Goal: Task Accomplishment & Management: Complete application form

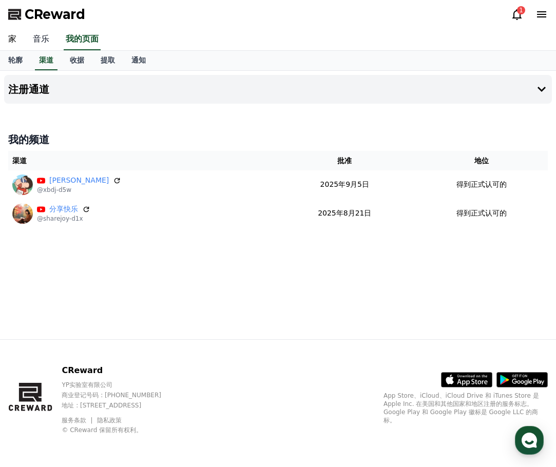
click at [48, 42] on font "音乐" at bounding box center [41, 39] width 16 height 10
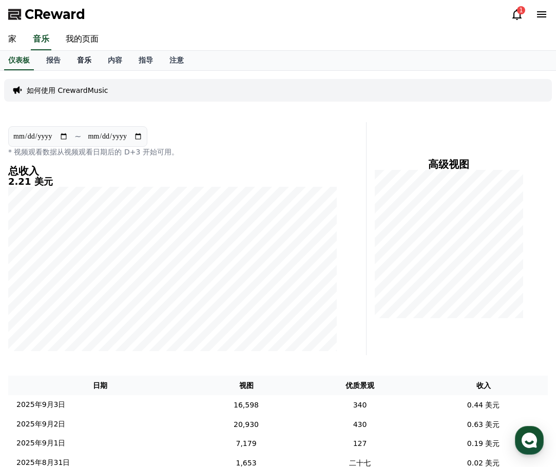
click at [83, 61] on font "音乐" at bounding box center [84, 60] width 14 height 8
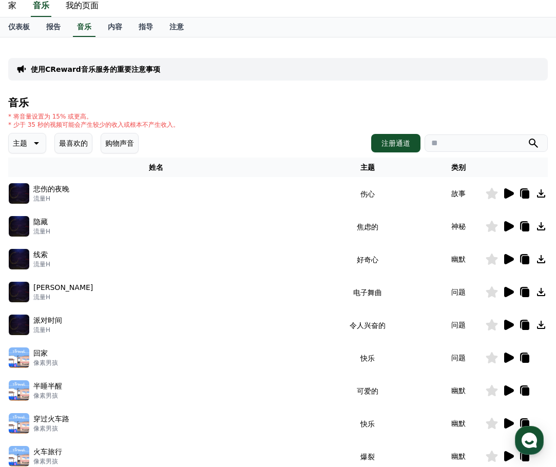
scroll to position [51, 0]
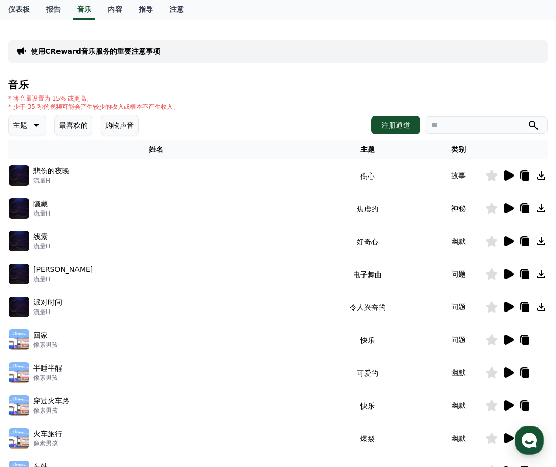
click at [521, 172] on icon at bounding box center [524, 174] width 8 height 9
click at [525, 210] on icon at bounding box center [525, 209] width 7 height 8
drag, startPoint x: 526, startPoint y: 244, endPoint x: 548, endPoint y: 239, distance: 22.5
click at [526, 244] on icon at bounding box center [525, 241] width 7 height 8
click at [526, 271] on icon at bounding box center [525, 274] width 7 height 8
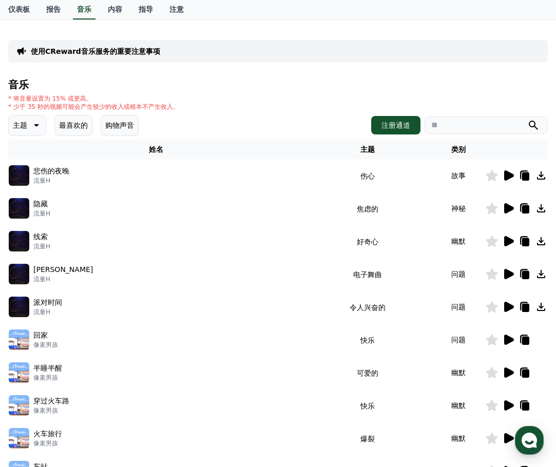
click at [525, 308] on icon at bounding box center [525, 307] width 7 height 8
click at [525, 338] on icon at bounding box center [525, 340] width 7 height 8
click at [527, 370] on icon at bounding box center [525, 373] width 7 height 8
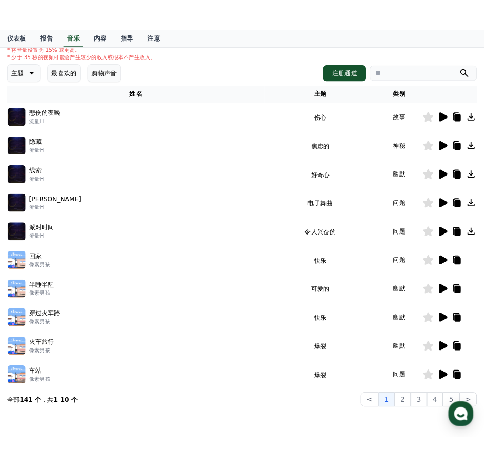
scroll to position [103, 0]
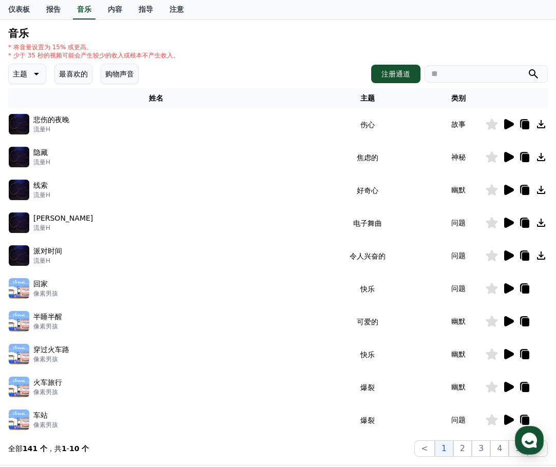
click at [521, 354] on icon at bounding box center [524, 353] width 8 height 9
drag, startPoint x: 525, startPoint y: 386, endPoint x: 534, endPoint y: 379, distance: 11.3
click at [525, 386] on icon at bounding box center [525, 387] width 7 height 8
click at [525, 416] on icon at bounding box center [524, 419] width 12 height 12
click at [467, 443] on button "2" at bounding box center [462, 448] width 18 height 16
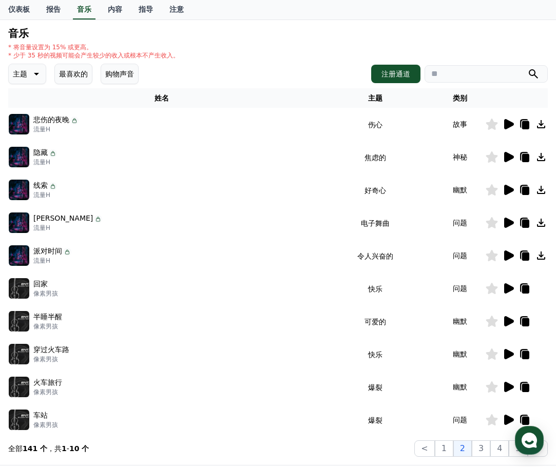
click at [522, 127] on icon at bounding box center [525, 125] width 7 height 8
drag, startPoint x: 525, startPoint y: 158, endPoint x: 538, endPoint y: 159, distance: 12.8
click at [526, 158] on icon at bounding box center [525, 157] width 7 height 8
click at [523, 191] on icon at bounding box center [525, 190] width 7 height 8
drag, startPoint x: 526, startPoint y: 223, endPoint x: 533, endPoint y: 224, distance: 7.3
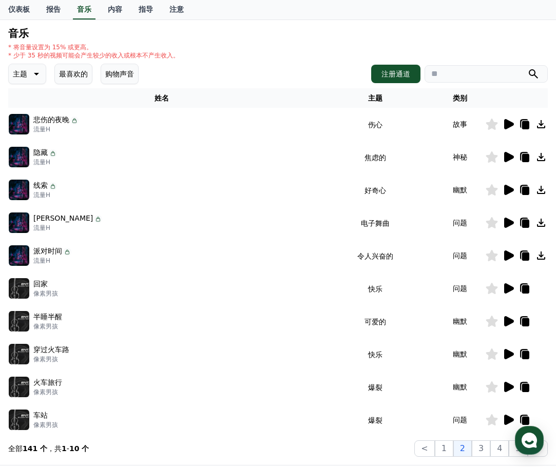
click at [526, 223] on icon at bounding box center [525, 223] width 7 height 8
click at [526, 259] on icon at bounding box center [525, 256] width 7 height 8
drag, startPoint x: 527, startPoint y: 289, endPoint x: 538, endPoint y: 292, distance: 11.1
click at [527, 290] on icon at bounding box center [525, 289] width 7 height 8
drag, startPoint x: 523, startPoint y: 316, endPoint x: 531, endPoint y: 317, distance: 8.2
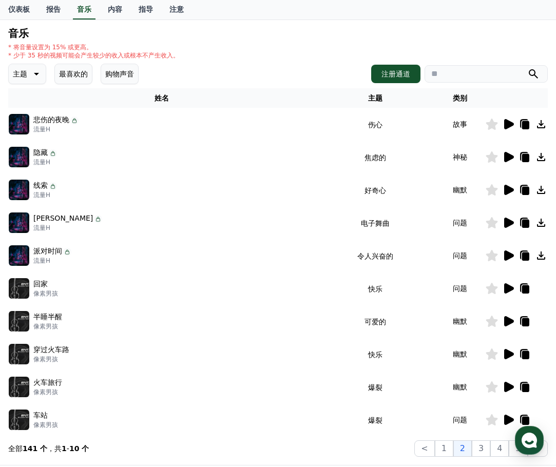
click at [523, 316] on icon at bounding box center [524, 320] width 8 height 9
click at [523, 354] on icon at bounding box center [525, 354] width 7 height 8
click at [521, 355] on icon at bounding box center [524, 354] width 12 height 12
click at [525, 384] on icon at bounding box center [525, 387] width 7 height 8
click at [524, 413] on icon at bounding box center [524, 419] width 12 height 12
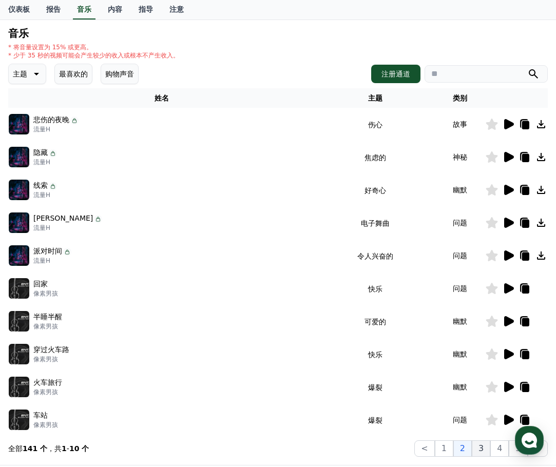
click at [483, 444] on font "3" at bounding box center [480, 448] width 5 height 10
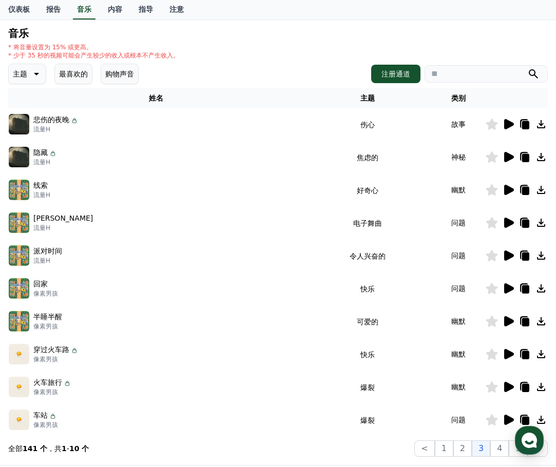
click at [523, 123] on icon at bounding box center [525, 125] width 7 height 8
click at [523, 159] on icon at bounding box center [525, 157] width 7 height 8
click at [519, 185] on icon at bounding box center [524, 190] width 12 height 12
click at [525, 229] on td at bounding box center [516, 222] width 63 height 33
click at [526, 221] on icon at bounding box center [525, 223] width 7 height 8
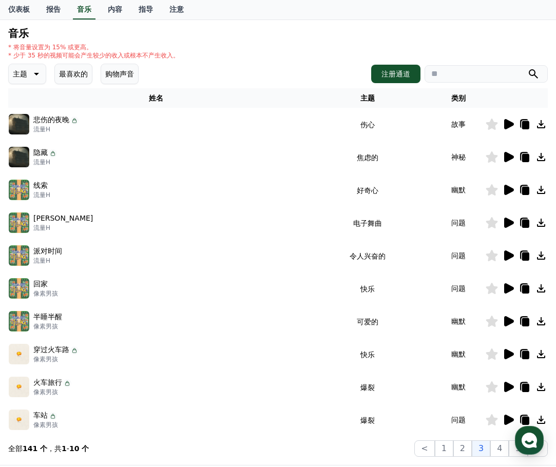
click at [522, 253] on icon at bounding box center [525, 256] width 7 height 8
click at [526, 291] on icon at bounding box center [525, 289] width 7 height 8
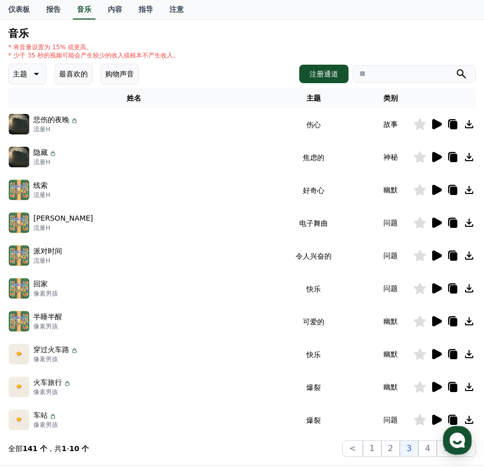
click at [454, 257] on icon at bounding box center [453, 256] width 7 height 8
click at [452, 288] on icon at bounding box center [453, 289] width 7 height 8
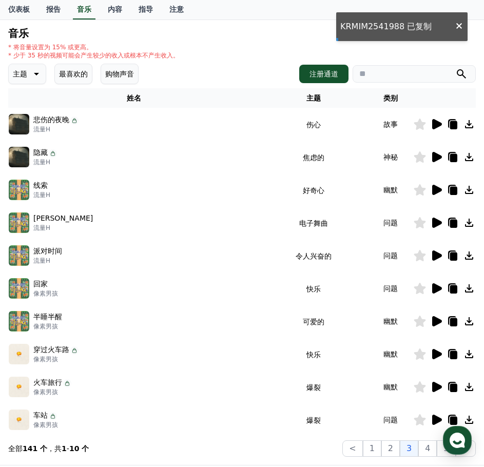
click at [455, 318] on icon at bounding box center [452, 321] width 12 height 12
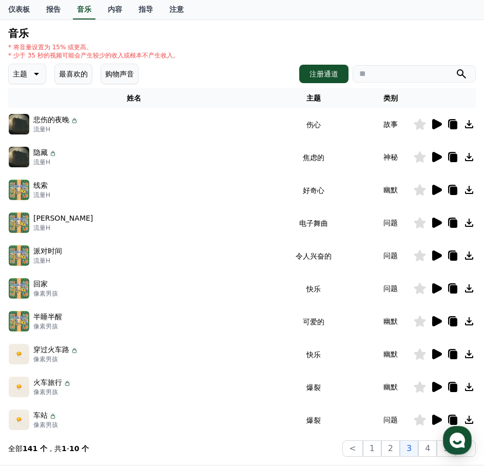
click at [452, 321] on icon at bounding box center [453, 322] width 7 height 8
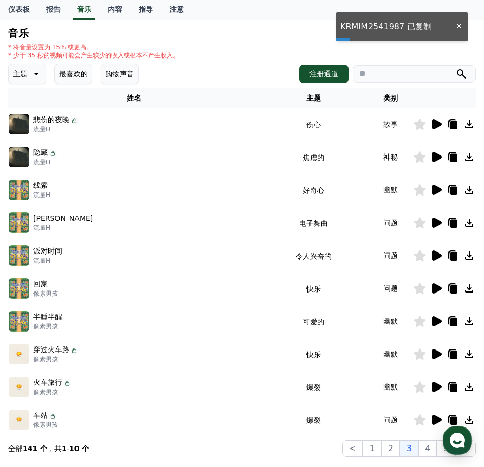
click at [451, 358] on icon at bounding box center [453, 354] width 7 height 8
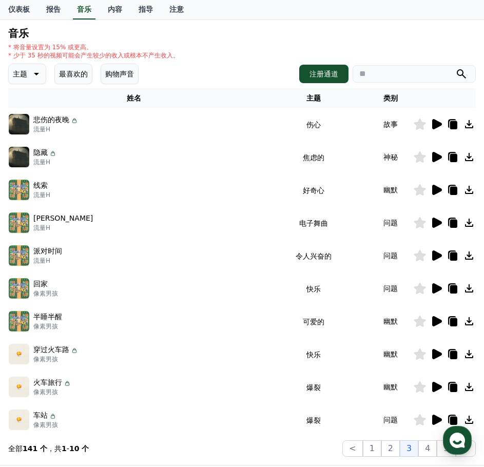
click at [451, 390] on icon at bounding box center [453, 387] width 7 height 8
drag, startPoint x: 454, startPoint y: 414, endPoint x: 462, endPoint y: 408, distance: 10.2
click at [454, 414] on icon at bounding box center [452, 419] width 12 height 12
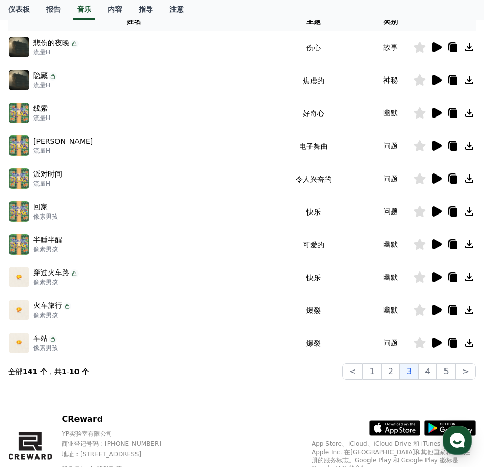
scroll to position [205, 0]
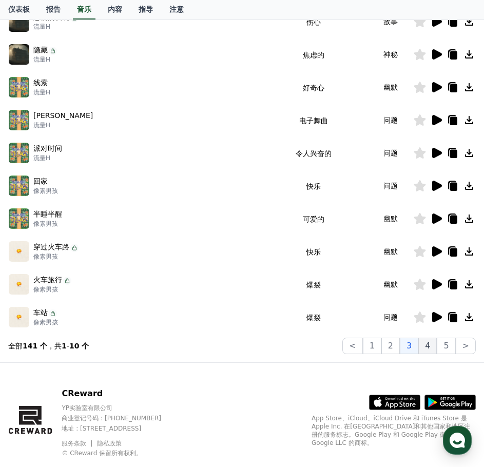
click at [430, 347] on font "4" at bounding box center [427, 346] width 5 height 10
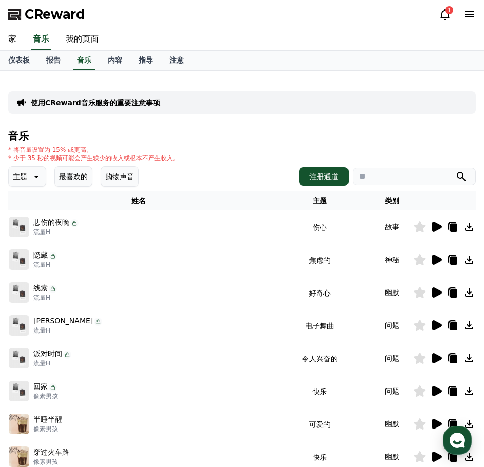
click at [450, 226] on icon at bounding box center [453, 227] width 7 height 8
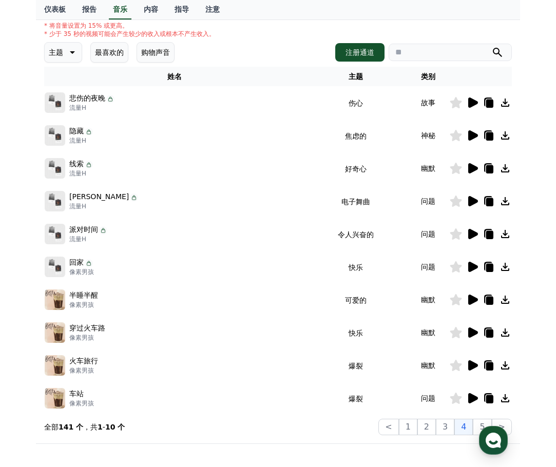
scroll to position [154, 0]
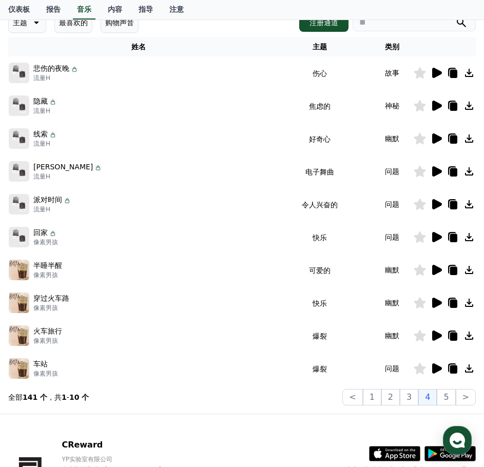
click at [454, 107] on icon at bounding box center [453, 106] width 7 height 8
click at [454, 134] on icon at bounding box center [452, 137] width 8 height 9
click at [454, 169] on icon at bounding box center [453, 172] width 7 height 8
click at [451, 203] on icon at bounding box center [453, 205] width 7 height 8
click at [454, 199] on icon at bounding box center [452, 204] width 12 height 12
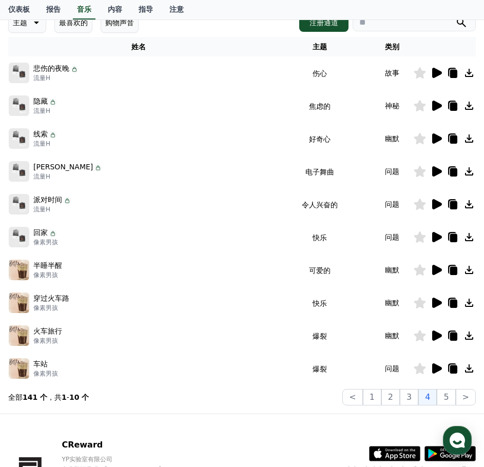
click at [453, 138] on icon at bounding box center [453, 139] width 7 height 8
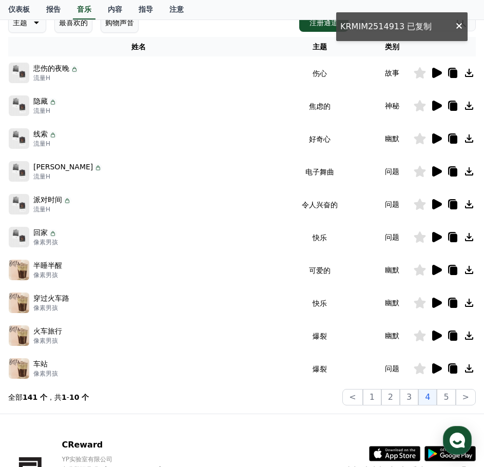
click at [453, 171] on icon at bounding box center [453, 172] width 7 height 8
click at [453, 201] on icon at bounding box center [453, 205] width 7 height 8
click at [453, 237] on icon at bounding box center [453, 237] width 7 height 8
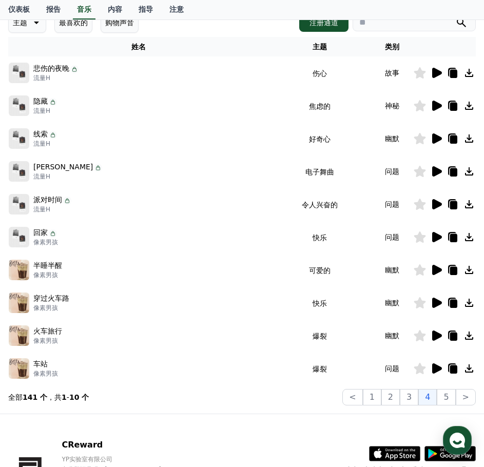
click at [450, 239] on icon at bounding box center [453, 237] width 7 height 8
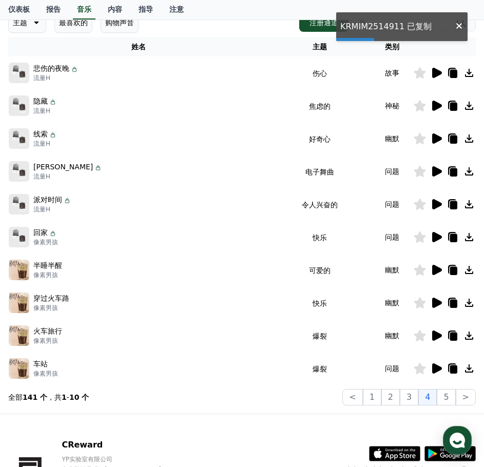
click at [454, 265] on icon at bounding box center [452, 270] width 12 height 12
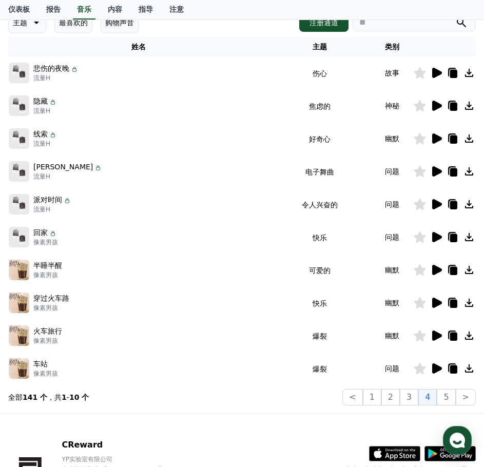
click at [450, 271] on icon at bounding box center [453, 270] width 7 height 8
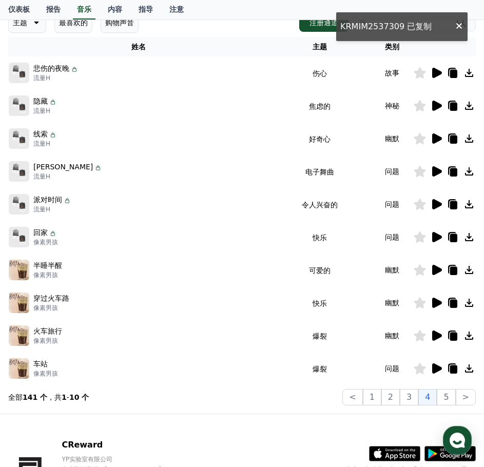
click at [452, 303] on icon at bounding box center [453, 303] width 7 height 8
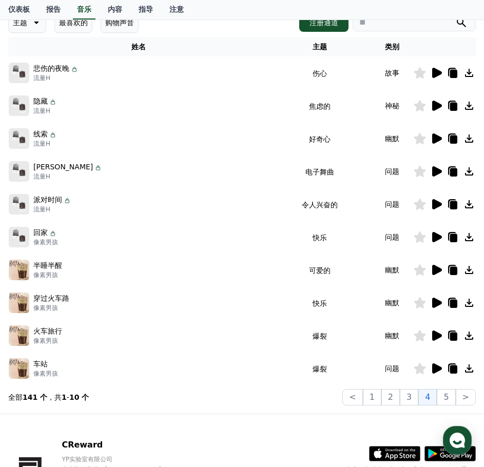
click at [453, 334] on icon at bounding box center [453, 336] width 7 height 8
drag, startPoint x: 451, startPoint y: 366, endPoint x: 463, endPoint y: 349, distance: 20.2
click at [452, 366] on icon at bounding box center [453, 369] width 7 height 8
click at [448, 395] on font "5" at bounding box center [445, 397] width 5 height 10
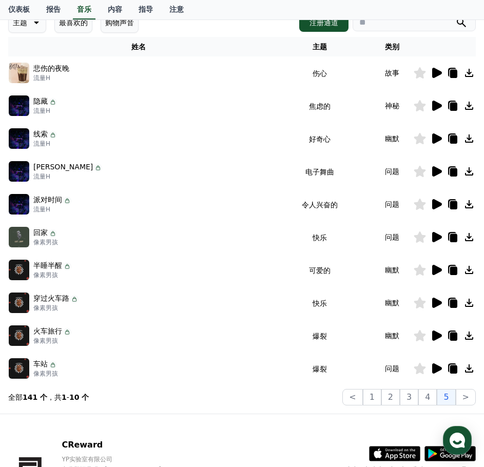
click at [446, 74] on div at bounding box center [444, 73] width 62 height 12
click at [449, 74] on icon at bounding box center [452, 72] width 8 height 9
click at [450, 106] on icon at bounding box center [453, 106] width 7 height 8
click at [453, 140] on icon at bounding box center [453, 139] width 7 height 8
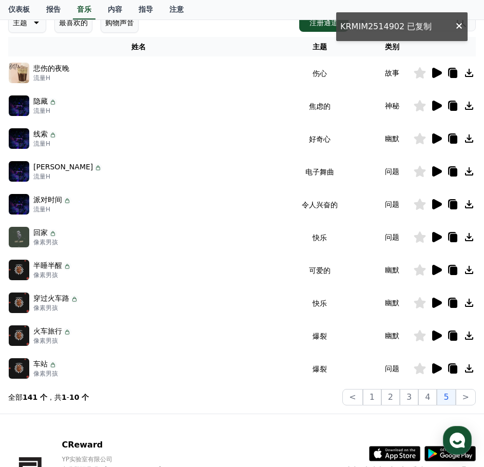
click at [449, 173] on icon at bounding box center [452, 171] width 12 height 12
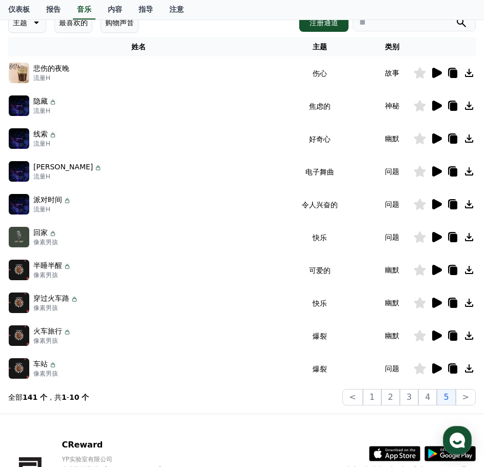
click at [452, 204] on icon at bounding box center [453, 205] width 7 height 8
click at [457, 235] on icon at bounding box center [453, 237] width 7 height 8
click at [457, 268] on icon at bounding box center [453, 270] width 7 height 8
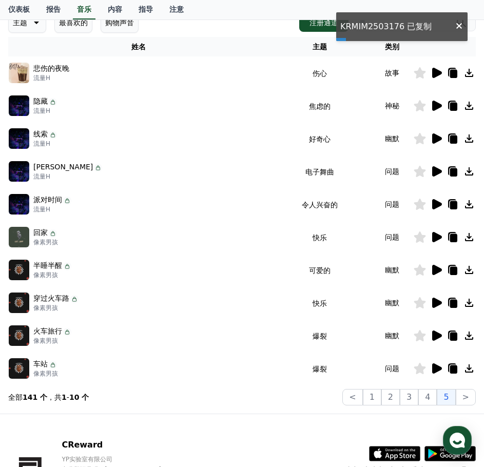
click at [455, 305] on icon at bounding box center [453, 303] width 7 height 8
click at [455, 333] on icon at bounding box center [453, 336] width 7 height 8
click at [457, 365] on icon at bounding box center [452, 368] width 12 height 12
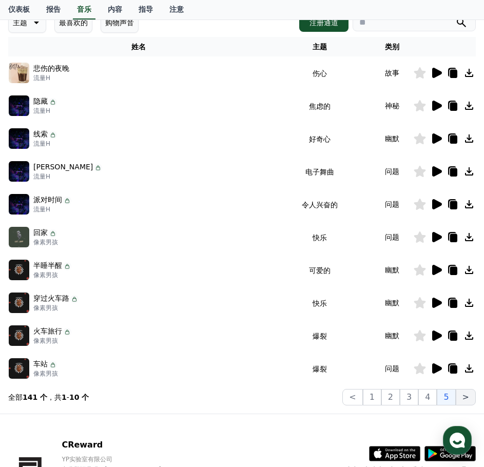
click at [460, 399] on button ">" at bounding box center [465, 397] width 20 height 16
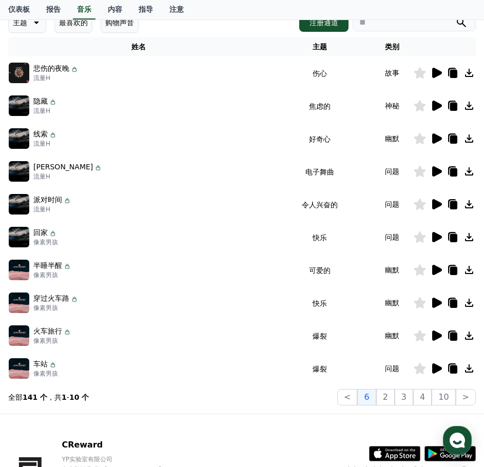
click at [448, 77] on icon at bounding box center [452, 73] width 12 height 12
click at [452, 107] on icon at bounding box center [453, 106] width 7 height 8
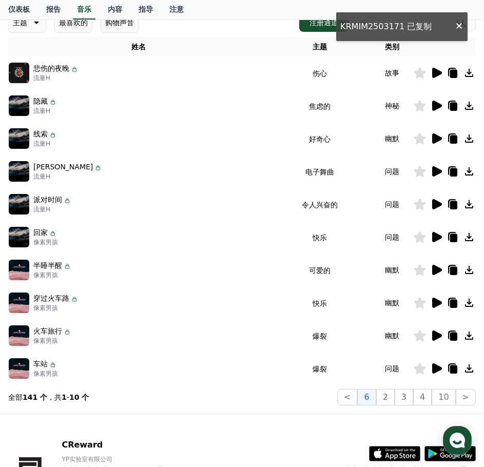
click at [452, 132] on icon at bounding box center [452, 138] width 12 height 12
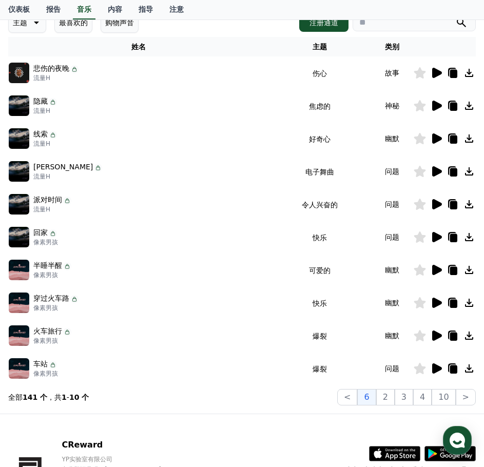
click at [450, 172] on icon at bounding box center [453, 172] width 7 height 8
click at [451, 209] on icon at bounding box center [453, 205] width 7 height 8
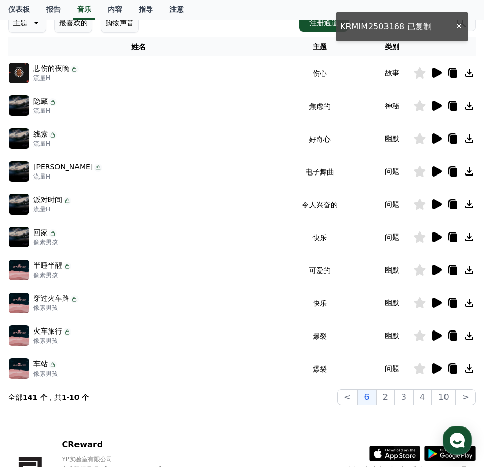
click at [450, 239] on icon at bounding box center [453, 237] width 7 height 8
click at [452, 270] on icon at bounding box center [453, 270] width 7 height 8
click at [454, 304] on icon at bounding box center [453, 303] width 7 height 8
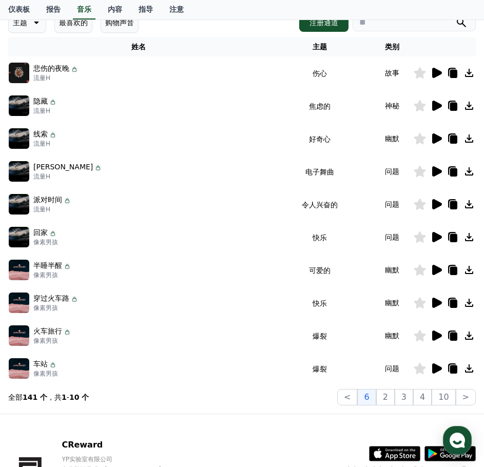
drag, startPoint x: 455, startPoint y: 333, endPoint x: 468, endPoint y: 330, distance: 13.7
click at [455, 333] on icon at bounding box center [453, 336] width 7 height 8
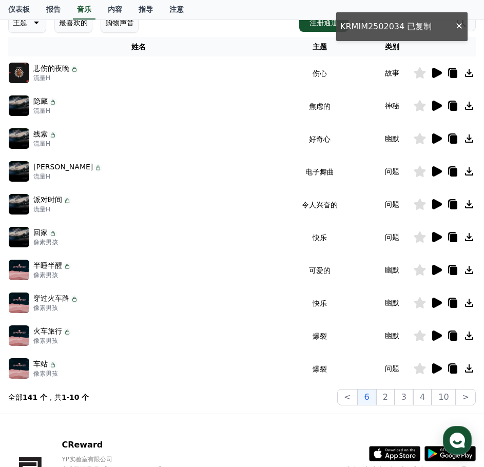
click at [452, 370] on icon at bounding box center [453, 369] width 7 height 8
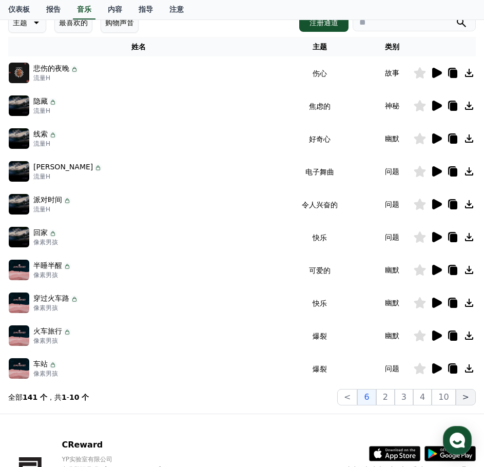
click at [470, 398] on button ">" at bounding box center [465, 397] width 20 height 16
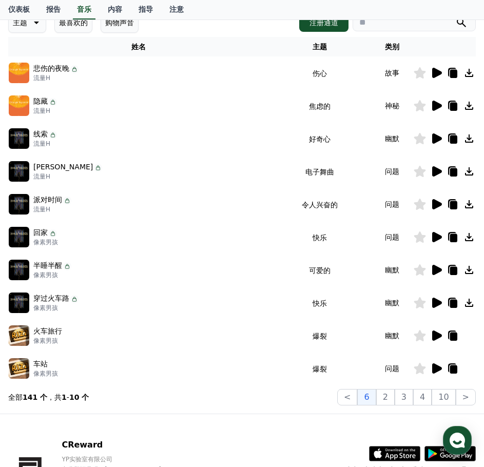
click at [451, 70] on icon at bounding box center [453, 73] width 7 height 8
click at [454, 107] on icon at bounding box center [453, 106] width 7 height 8
click at [451, 142] on icon at bounding box center [453, 139] width 7 height 8
click at [449, 170] on icon at bounding box center [452, 170] width 8 height 9
click at [455, 201] on icon at bounding box center [452, 204] width 12 height 12
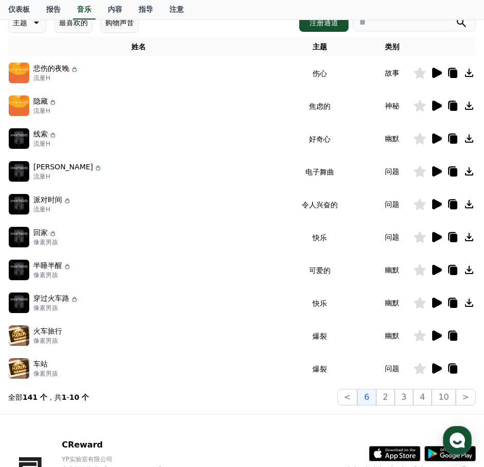
click at [453, 238] on icon at bounding box center [453, 237] width 7 height 8
click at [449, 267] on icon at bounding box center [452, 270] width 12 height 12
click at [453, 299] on icon at bounding box center [452, 302] width 12 height 12
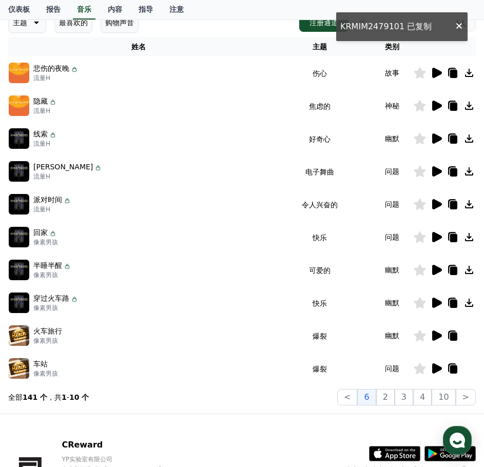
click at [451, 329] on icon at bounding box center [452, 335] width 12 height 12
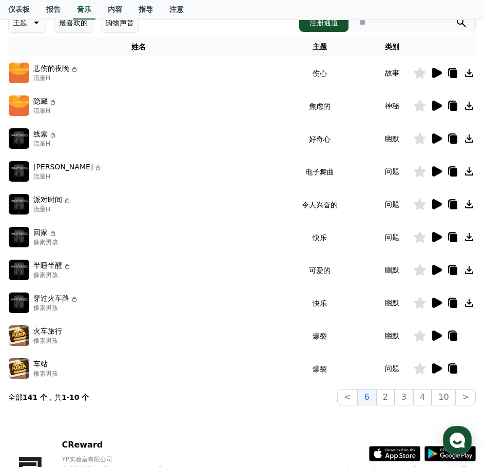
click at [455, 367] on icon at bounding box center [453, 369] width 7 height 8
click at [460, 398] on button ">" at bounding box center [465, 397] width 20 height 16
click at [388, 394] on font "2" at bounding box center [385, 397] width 5 height 10
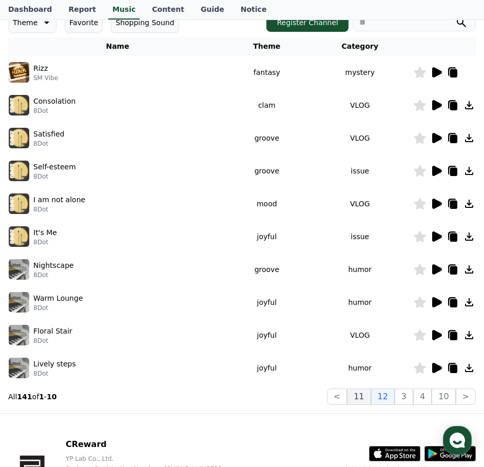
click at [369, 395] on button "11" at bounding box center [359, 396] width 24 height 16
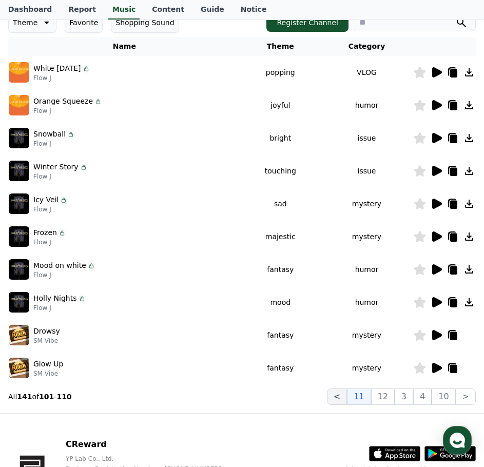
click at [343, 395] on button "<" at bounding box center [337, 396] width 20 height 16
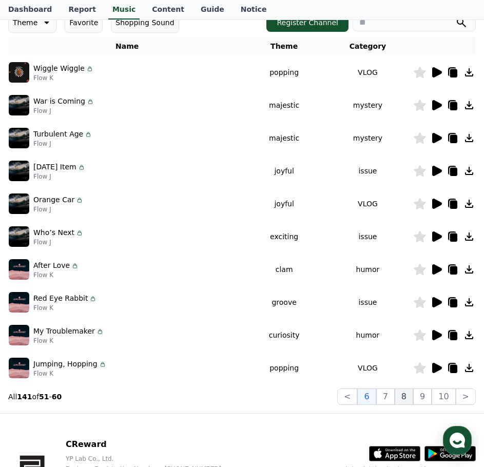
click at [400, 401] on button "8" at bounding box center [403, 396] width 18 height 16
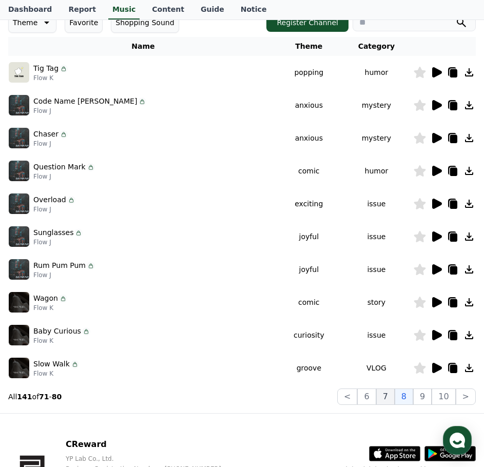
click at [392, 404] on button "7" at bounding box center [385, 396] width 18 height 16
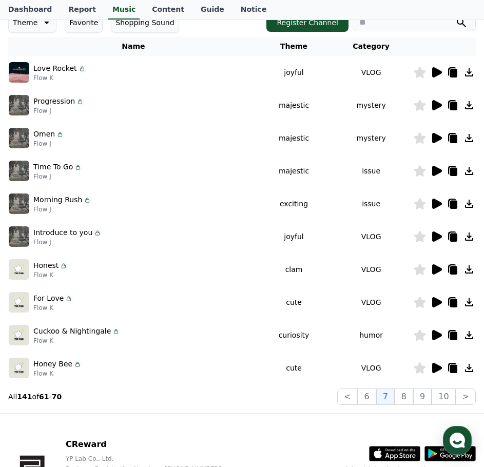
click at [451, 368] on icon at bounding box center [453, 369] width 7 height 8
click at [375, 394] on button "6" at bounding box center [366, 396] width 18 height 16
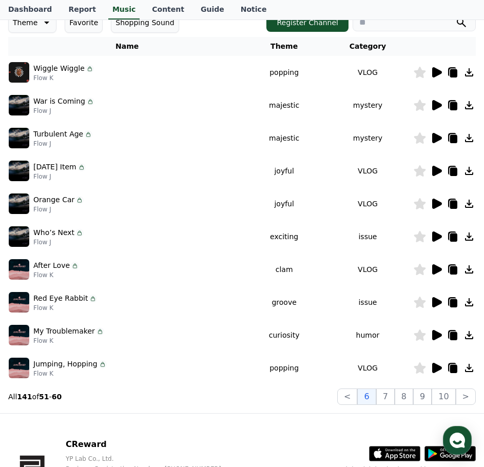
click at [451, 369] on icon at bounding box center [453, 369] width 7 height 8
click at [391, 396] on button "7" at bounding box center [385, 396] width 18 height 16
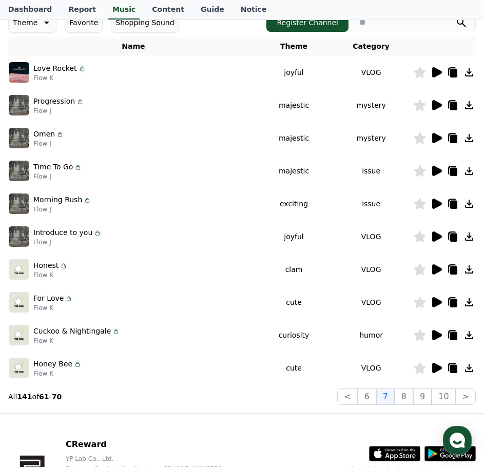
click at [449, 73] on icon at bounding box center [452, 71] width 8 height 9
click at [451, 71] on icon at bounding box center [453, 73] width 7 height 8
click at [447, 107] on icon at bounding box center [452, 105] width 12 height 12
click at [454, 139] on icon at bounding box center [453, 139] width 7 height 8
click at [454, 170] on icon at bounding box center [453, 172] width 7 height 8
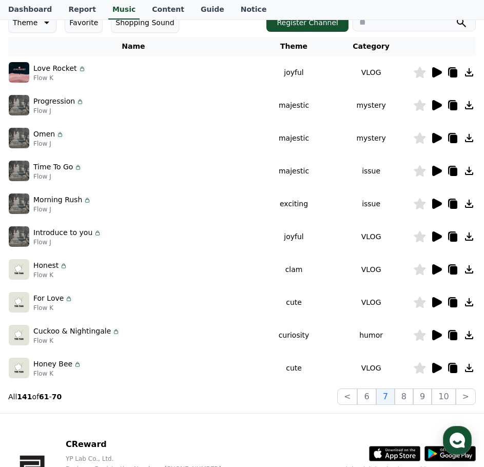
click at [454, 201] on icon at bounding box center [453, 205] width 7 height 8
click at [454, 232] on icon at bounding box center [452, 235] width 8 height 9
click at [449, 269] on icon at bounding box center [452, 268] width 8 height 9
click at [453, 305] on icon at bounding box center [453, 303] width 7 height 8
click at [449, 335] on icon at bounding box center [452, 335] width 12 height 12
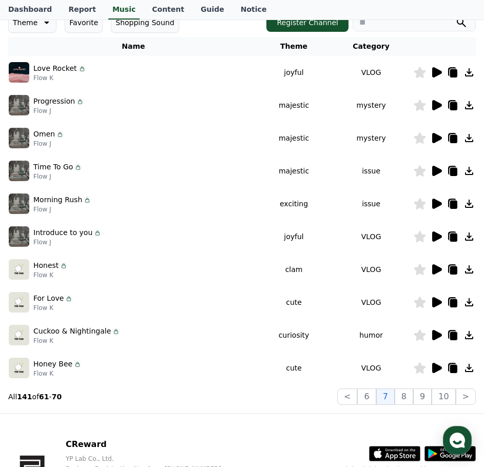
click at [451, 369] on icon at bounding box center [453, 369] width 7 height 8
click at [412, 396] on button "8" at bounding box center [403, 396] width 18 height 16
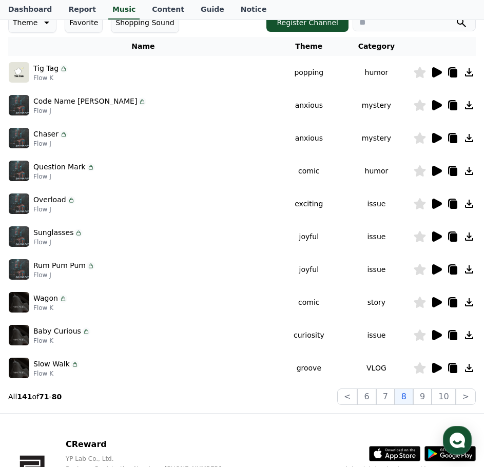
click at [450, 72] on icon at bounding box center [453, 73] width 7 height 8
click at [455, 108] on icon at bounding box center [453, 106] width 7 height 8
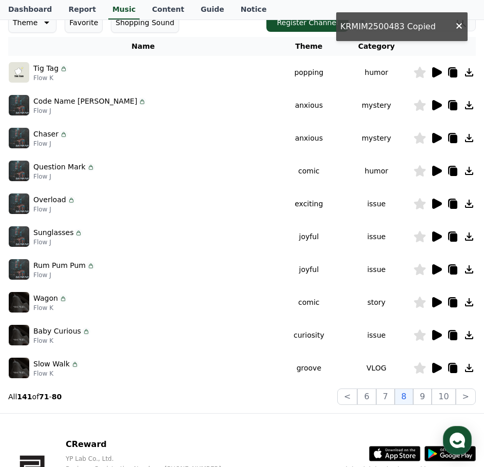
click at [455, 137] on icon at bounding box center [453, 139] width 7 height 8
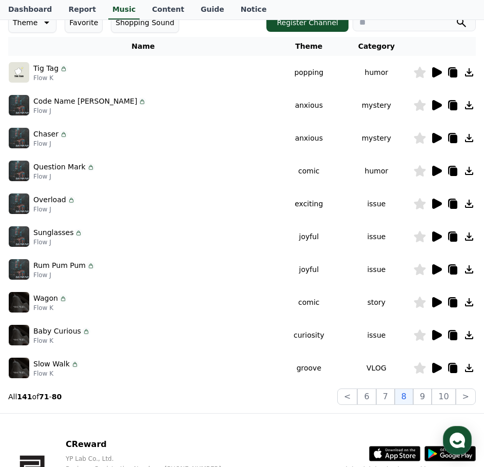
drag, startPoint x: 451, startPoint y: 170, endPoint x: 490, endPoint y: 176, distance: 40.0
click at [453, 170] on icon at bounding box center [453, 172] width 7 height 8
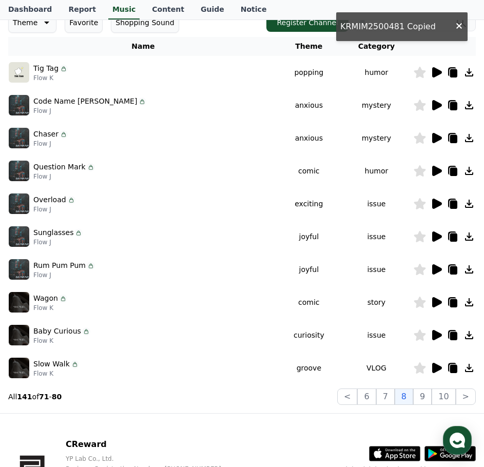
click at [453, 206] on icon at bounding box center [453, 205] width 7 height 8
click at [452, 235] on icon at bounding box center [453, 237] width 7 height 8
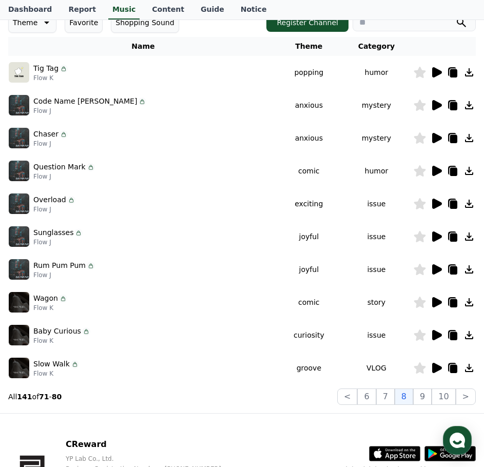
click at [453, 272] on icon at bounding box center [453, 270] width 7 height 8
click at [453, 298] on icon at bounding box center [452, 301] width 8 height 9
click at [450, 337] on icon at bounding box center [453, 336] width 7 height 8
drag, startPoint x: 454, startPoint y: 365, endPoint x: 458, endPoint y: 360, distance: 6.6
click at [454, 365] on icon at bounding box center [453, 369] width 7 height 8
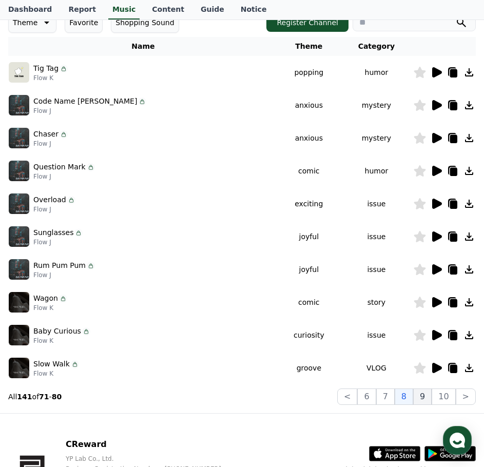
click at [426, 398] on button "9" at bounding box center [422, 396] width 18 height 16
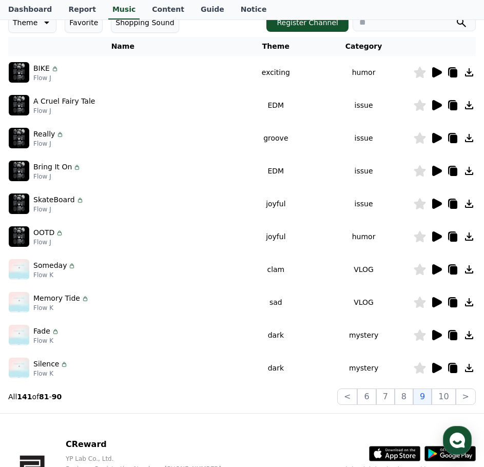
click at [455, 71] on icon at bounding box center [453, 73] width 7 height 8
click at [453, 101] on icon at bounding box center [452, 104] width 8 height 9
click at [454, 138] on icon at bounding box center [453, 139] width 7 height 8
click at [453, 167] on icon at bounding box center [452, 171] width 12 height 12
click at [455, 203] on icon at bounding box center [453, 205] width 7 height 8
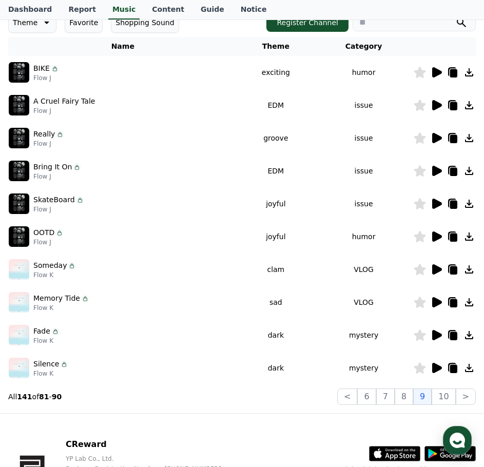
click at [457, 235] on icon at bounding box center [453, 237] width 7 height 8
click at [454, 267] on icon at bounding box center [453, 270] width 7 height 8
drag, startPoint x: 451, startPoint y: 303, endPoint x: 462, endPoint y: 303, distance: 10.3
click at [451, 303] on icon at bounding box center [453, 303] width 7 height 8
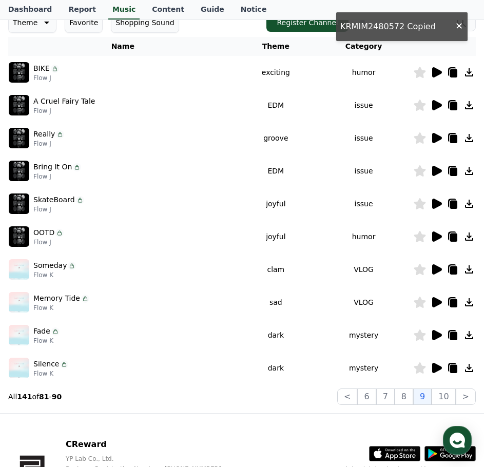
click at [452, 342] on td at bounding box center [444, 335] width 63 height 33
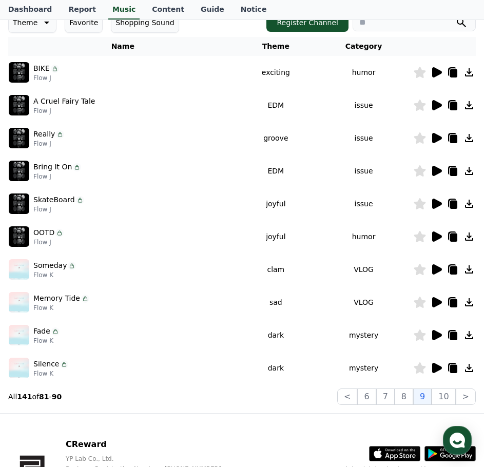
click at [455, 334] on icon at bounding box center [453, 336] width 7 height 8
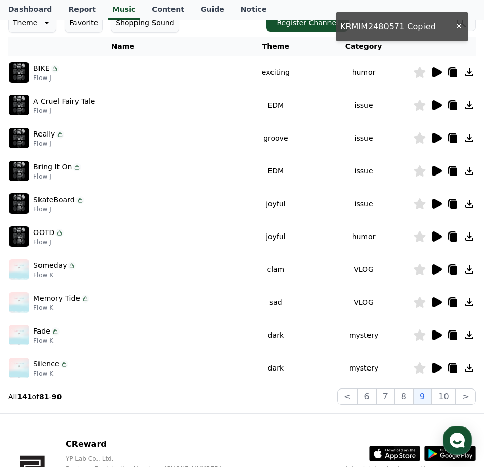
click at [456, 366] on icon at bounding box center [453, 369] width 7 height 8
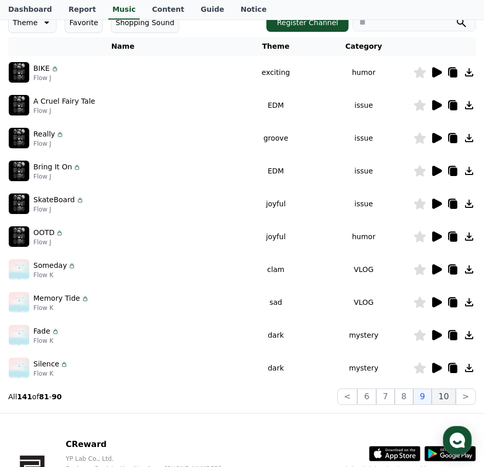
click at [443, 394] on button "10" at bounding box center [443, 396] width 24 height 16
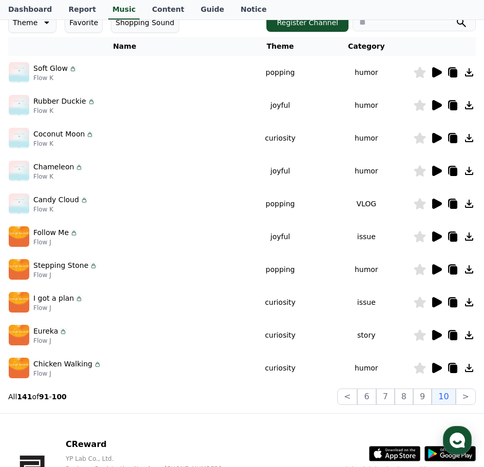
click at [452, 74] on icon at bounding box center [453, 73] width 7 height 8
click at [453, 103] on icon at bounding box center [453, 106] width 7 height 8
drag, startPoint x: 454, startPoint y: 136, endPoint x: 467, endPoint y: 138, distance: 13.0
click at [457, 137] on icon at bounding box center [452, 138] width 12 height 12
click at [449, 171] on icon at bounding box center [452, 171] width 12 height 12
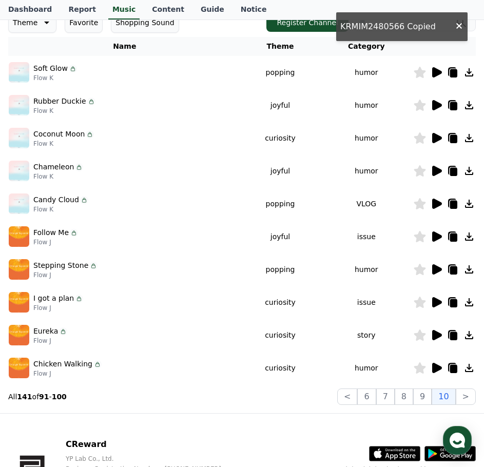
click at [453, 195] on td at bounding box center [444, 203] width 63 height 33
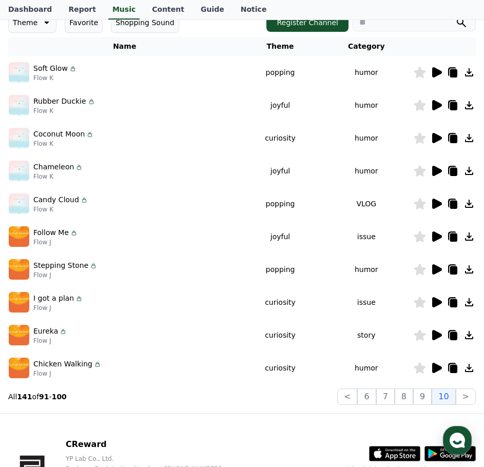
click at [451, 205] on icon at bounding box center [453, 205] width 7 height 8
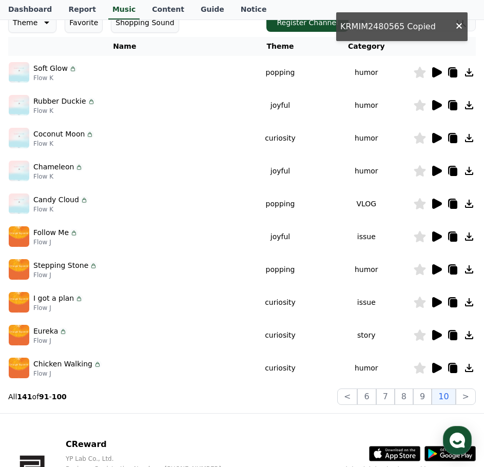
click at [452, 237] on icon at bounding box center [453, 237] width 7 height 8
drag, startPoint x: 450, startPoint y: 272, endPoint x: 457, endPoint y: 272, distance: 6.7
click at [450, 272] on icon at bounding box center [453, 270] width 7 height 8
click at [452, 300] on icon at bounding box center [453, 303] width 7 height 8
drag, startPoint x: 453, startPoint y: 334, endPoint x: 468, endPoint y: 329, distance: 15.6
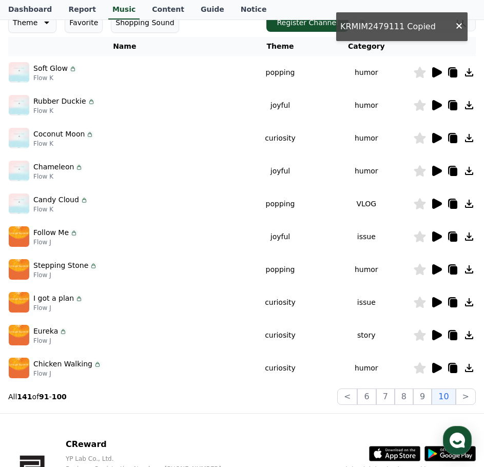
click at [454, 334] on icon at bounding box center [453, 336] width 7 height 8
click at [452, 367] on icon at bounding box center [453, 369] width 7 height 8
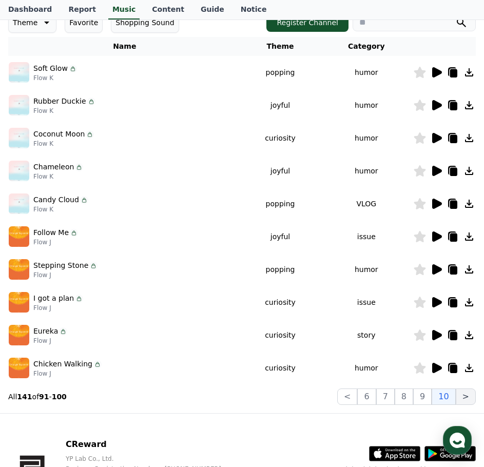
click at [462, 396] on button ">" at bounding box center [465, 396] width 20 height 16
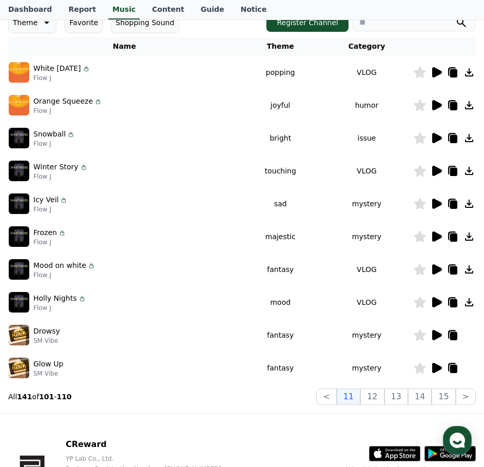
click at [449, 74] on icon at bounding box center [452, 71] width 8 height 9
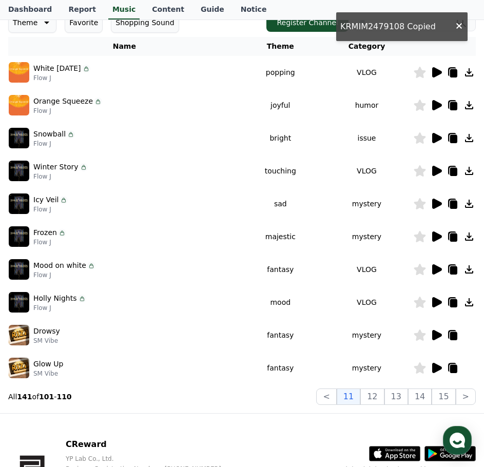
click at [453, 105] on icon at bounding box center [453, 106] width 7 height 8
click at [455, 136] on icon at bounding box center [453, 139] width 7 height 8
click at [455, 170] on icon at bounding box center [453, 172] width 7 height 8
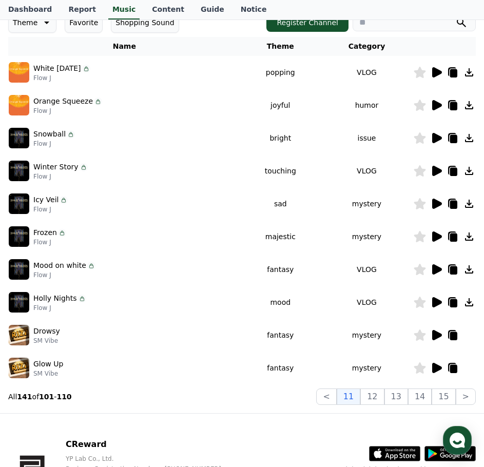
click at [454, 206] on icon at bounding box center [453, 205] width 7 height 8
click at [449, 236] on icon at bounding box center [452, 235] width 8 height 9
click at [450, 269] on icon at bounding box center [453, 270] width 7 height 8
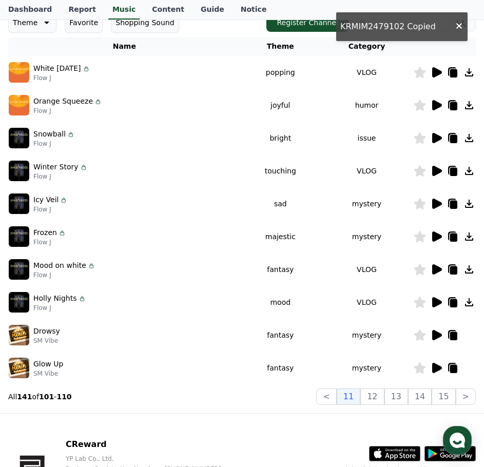
click at [451, 301] on icon at bounding box center [453, 303] width 7 height 8
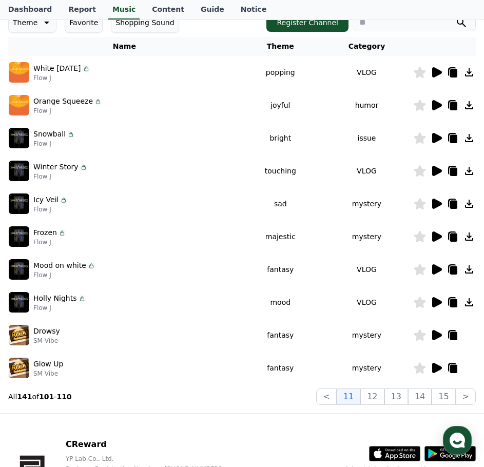
click at [453, 334] on icon at bounding box center [453, 336] width 7 height 8
click at [452, 363] on icon at bounding box center [452, 368] width 12 height 12
click at [373, 395] on button "12" at bounding box center [372, 396] width 24 height 16
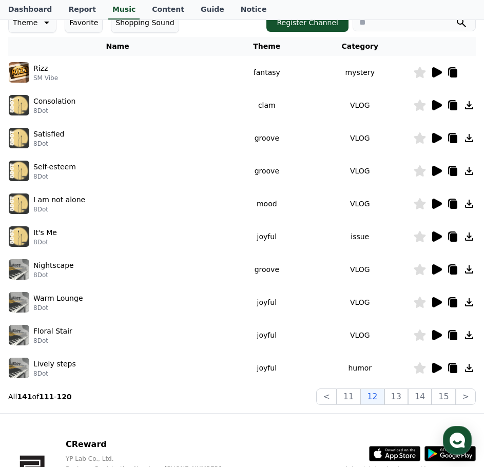
click at [454, 76] on icon at bounding box center [453, 73] width 7 height 8
click at [450, 104] on icon at bounding box center [453, 106] width 7 height 8
click at [454, 134] on icon at bounding box center [452, 138] width 12 height 12
click at [451, 171] on icon at bounding box center [453, 172] width 7 height 8
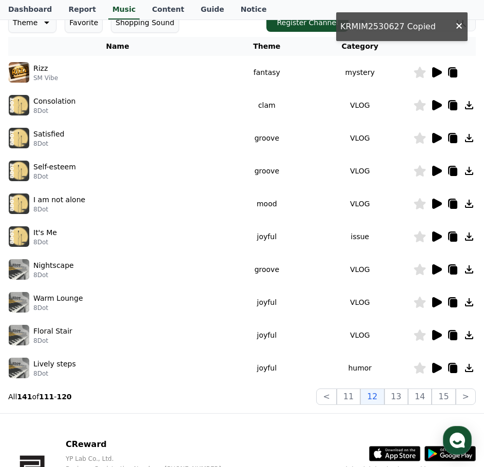
click at [452, 206] on icon at bounding box center [453, 205] width 7 height 8
click at [449, 233] on icon at bounding box center [452, 235] width 8 height 9
click at [454, 270] on icon at bounding box center [453, 270] width 7 height 8
click at [449, 302] on icon at bounding box center [452, 302] width 12 height 12
click at [454, 333] on icon at bounding box center [453, 336] width 7 height 8
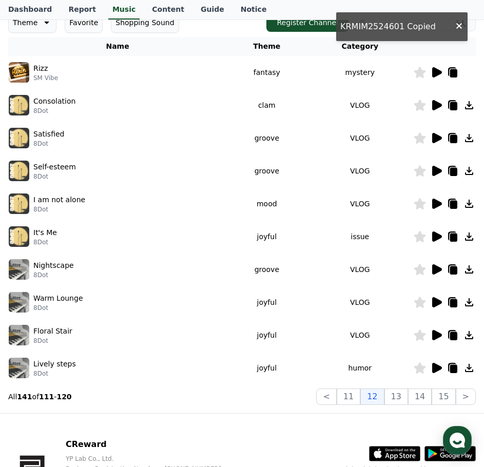
click at [453, 372] on icon at bounding box center [453, 369] width 7 height 8
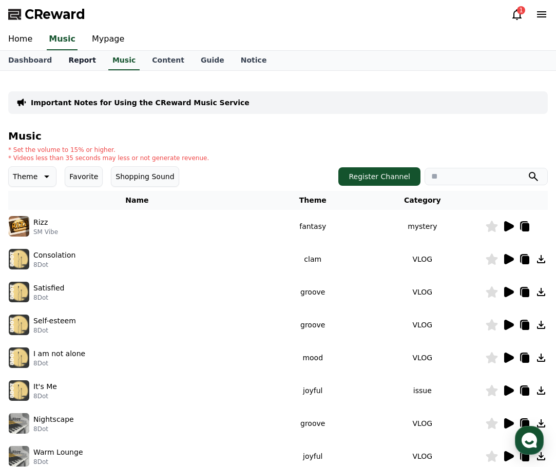
click at [75, 62] on link "Report" at bounding box center [82, 60] width 44 height 19
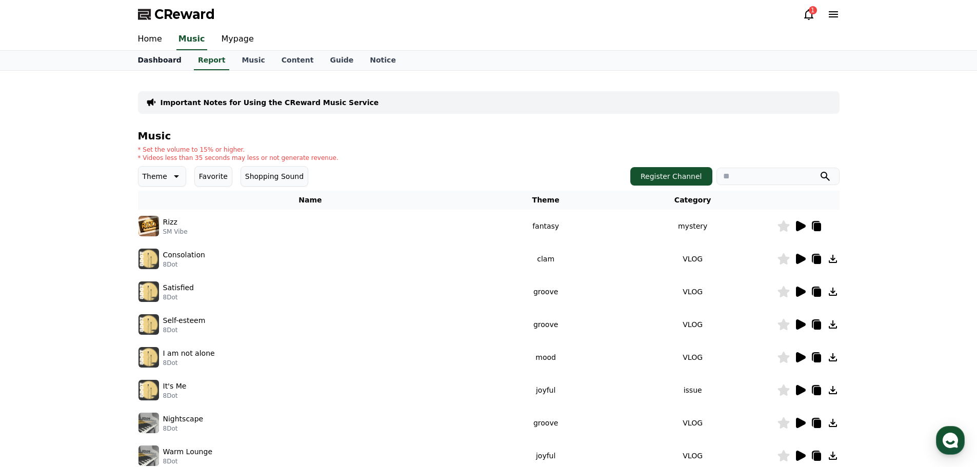
click at [147, 62] on link "Dashboard" at bounding box center [160, 60] width 60 height 19
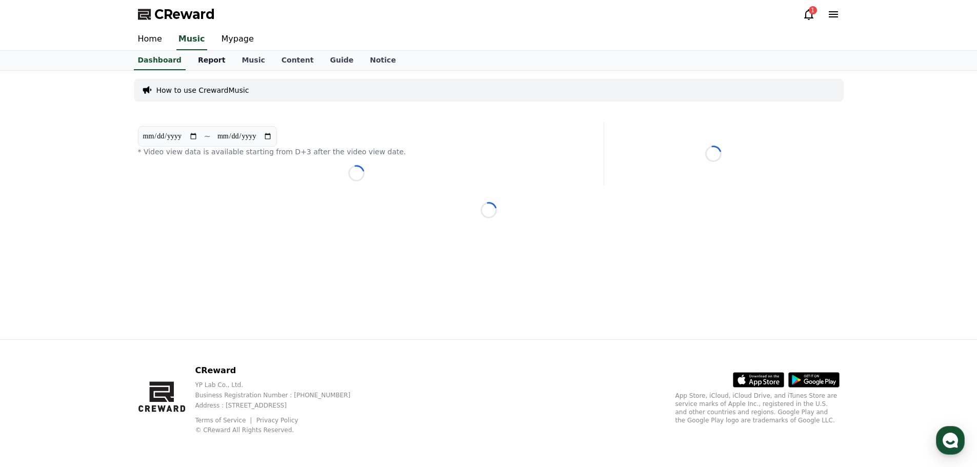
click at [208, 62] on link "Report" at bounding box center [212, 60] width 44 height 19
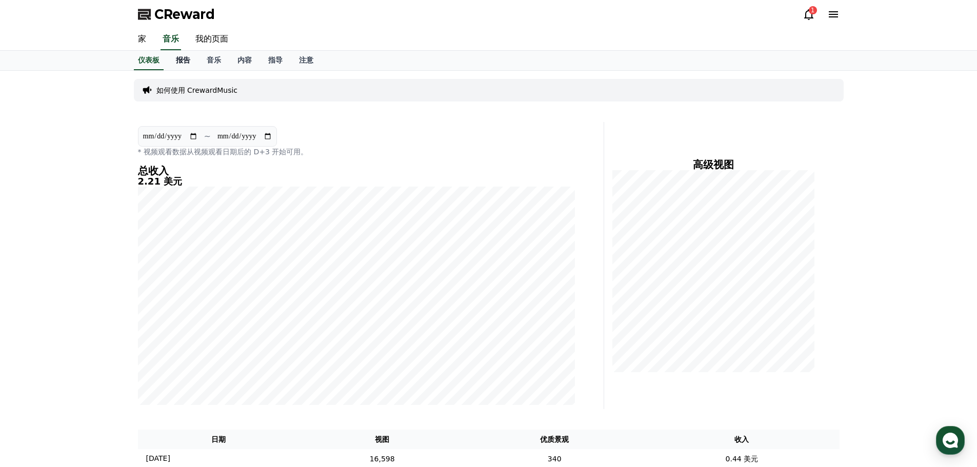
click at [189, 63] on font "报告" at bounding box center [183, 60] width 14 height 8
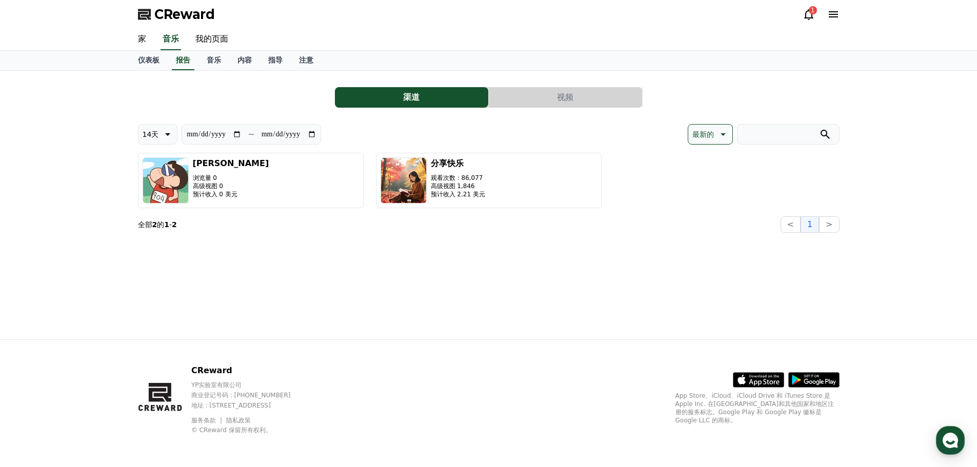
click at [587, 270] on div "**********" at bounding box center [489, 205] width 718 height 269
click at [811, 17] on icon at bounding box center [809, 14] width 12 height 12
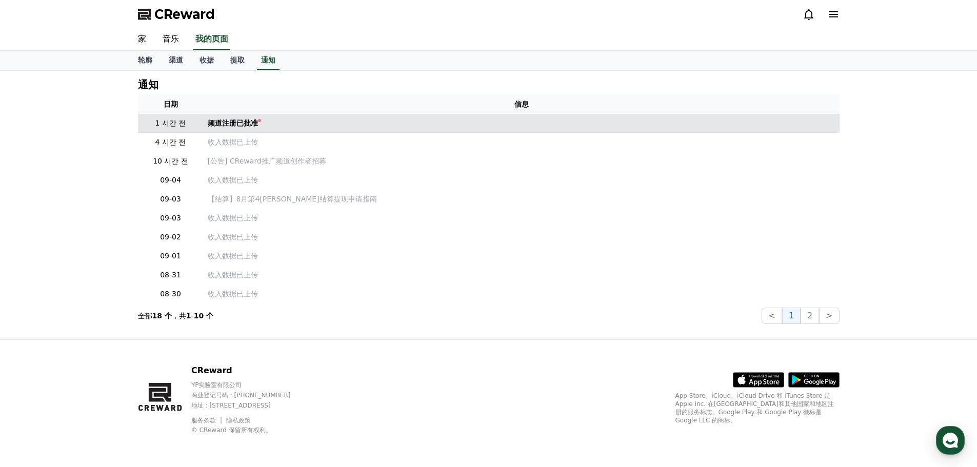
click at [276, 127] on td "频道注册已批准" at bounding box center [522, 123] width 636 height 19
click at [249, 125] on font "频道注册已批准" at bounding box center [233, 123] width 50 height 8
click at [305, 124] on td "频道注册已批准" at bounding box center [522, 123] width 636 height 19
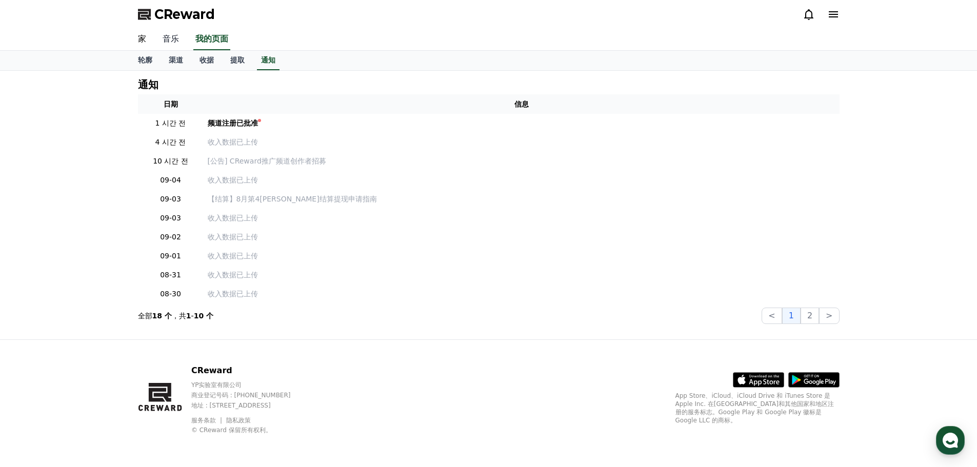
click at [177, 40] on font "音乐" at bounding box center [171, 39] width 16 height 10
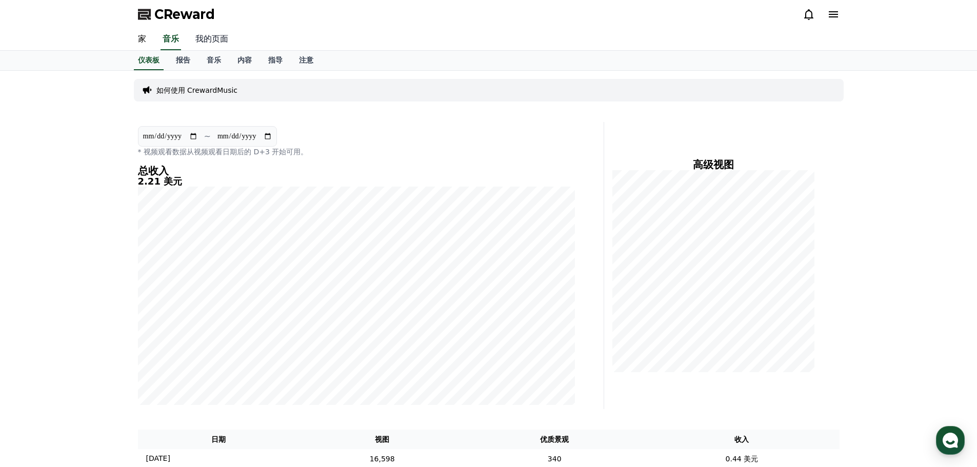
click at [202, 33] on link "我的页面" at bounding box center [211, 40] width 49 height 22
click at [168, 40] on font "音乐" at bounding box center [171, 39] width 16 height 10
click at [578, 150] on div "**********" at bounding box center [356, 265] width 445 height 287
click at [271, 61] on font "指导" at bounding box center [275, 60] width 14 height 8
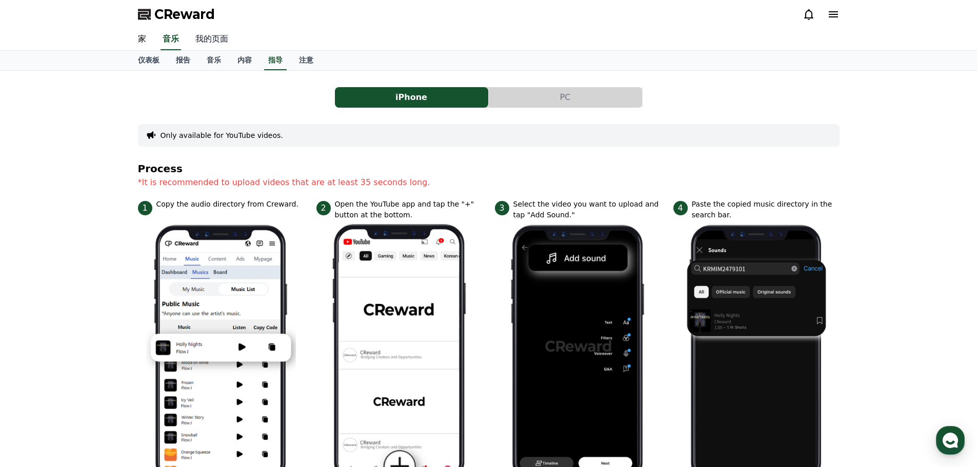
click at [210, 38] on font "我的页面" at bounding box center [211, 39] width 33 height 10
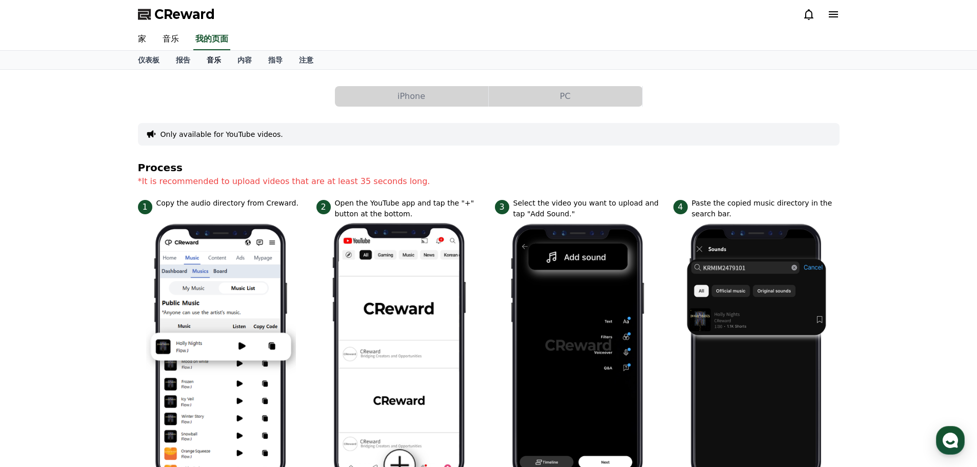
select select "**********"
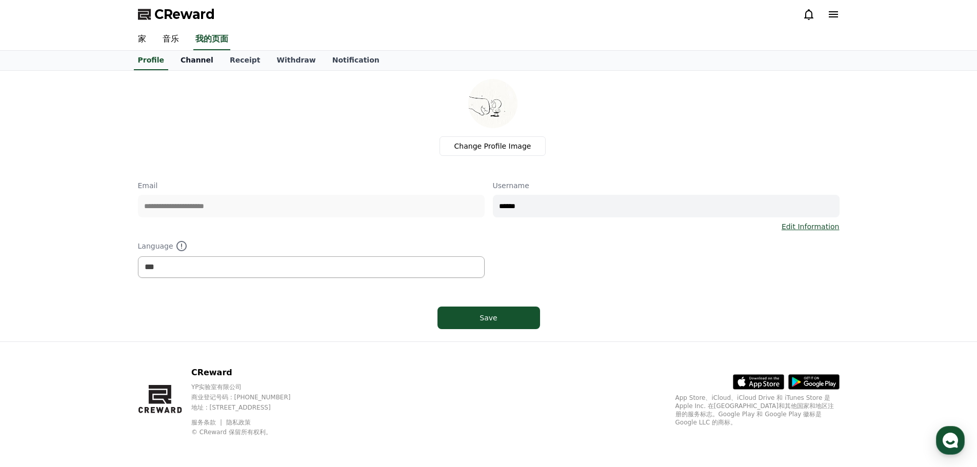
click at [203, 62] on link "Channel" at bounding box center [196, 60] width 49 height 19
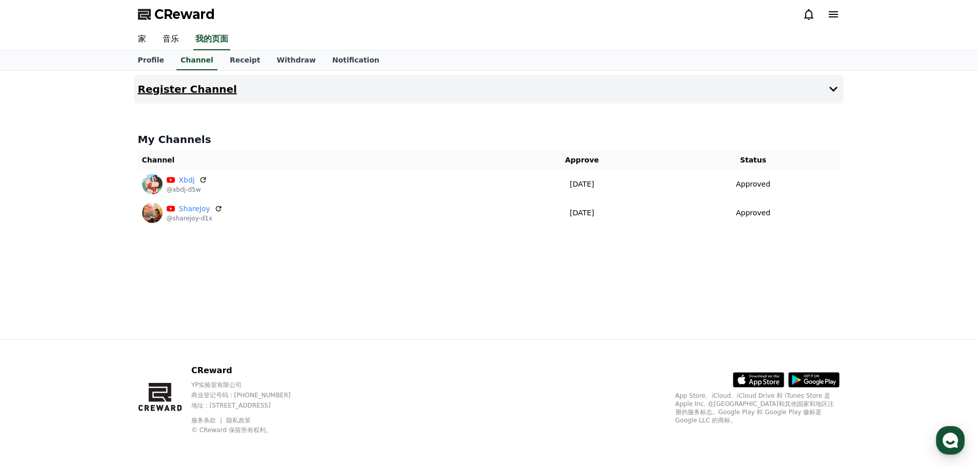
click at [834, 91] on icon at bounding box center [833, 89] width 12 height 12
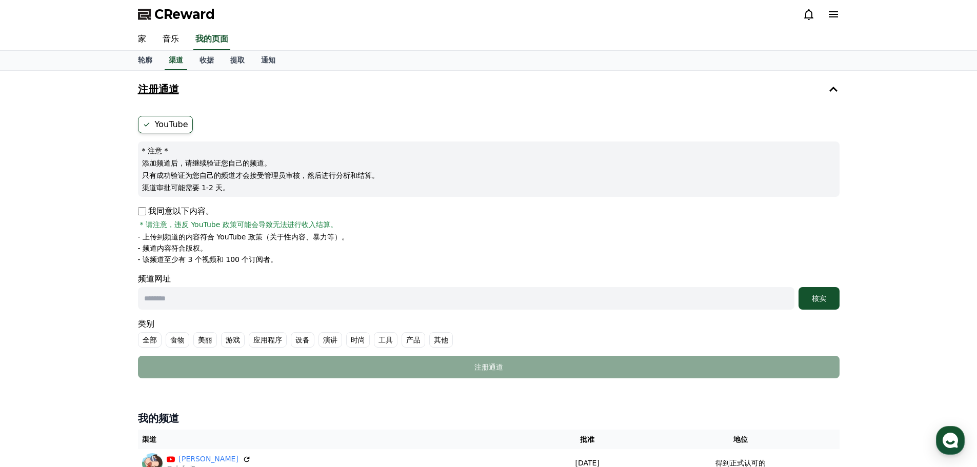
click at [781, 326] on font "类别" at bounding box center [489, 324] width 702 height 12
click at [306, 292] on input "text" at bounding box center [466, 298] width 657 height 23
paste input "**********"
type input "**********"
click at [809, 296] on div "核实" at bounding box center [819, 298] width 33 height 10
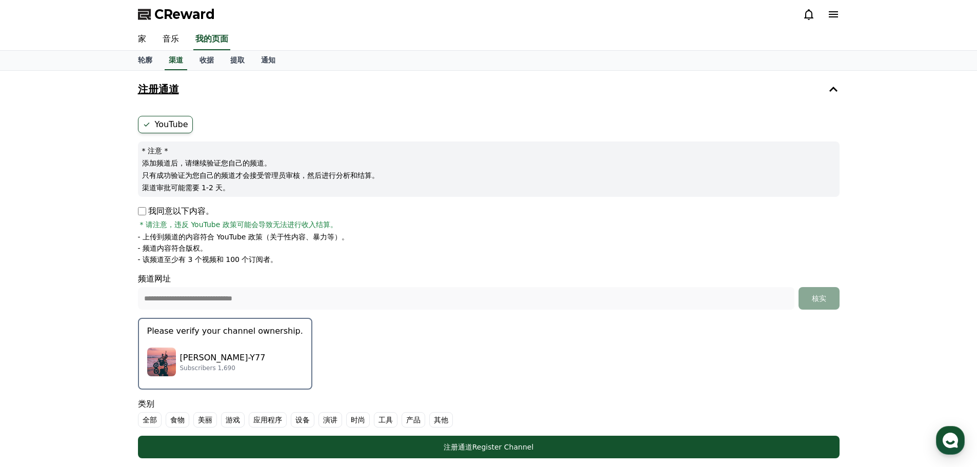
click at [264, 352] on div "Lucas-Y77 Subscribers 1,690" at bounding box center [225, 362] width 156 height 41
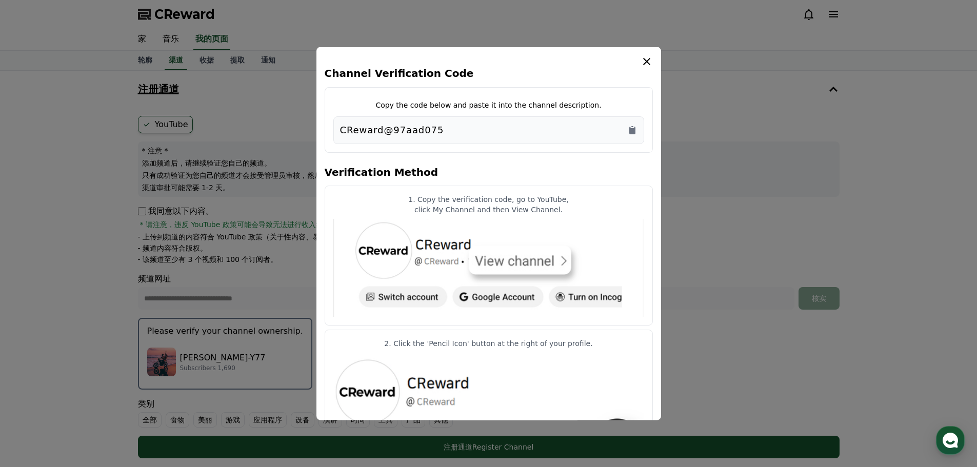
drag, startPoint x: 454, startPoint y: 123, endPoint x: 335, endPoint y: 133, distance: 119.9
click at [335, 133] on div "CReward@97aad075" at bounding box center [488, 130] width 311 height 28
copy p "CReward@97aad075"
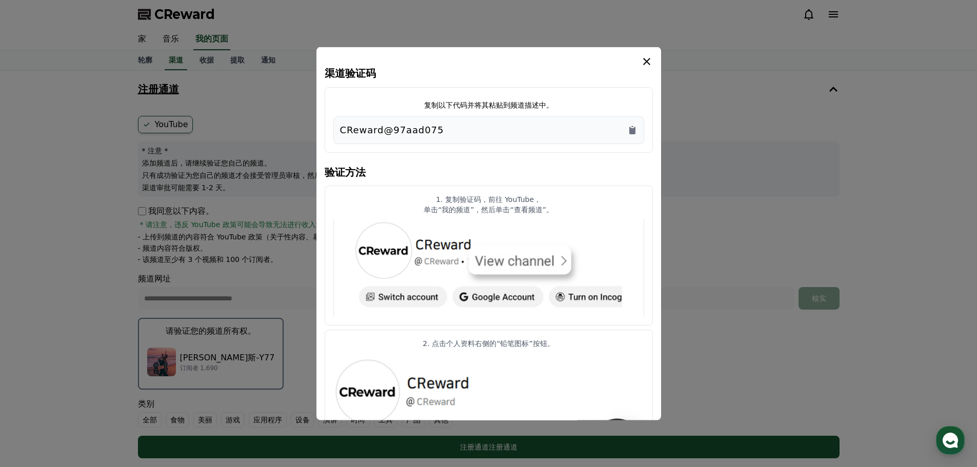
click at [650, 60] on icon "情态动词" at bounding box center [647, 61] width 12 height 12
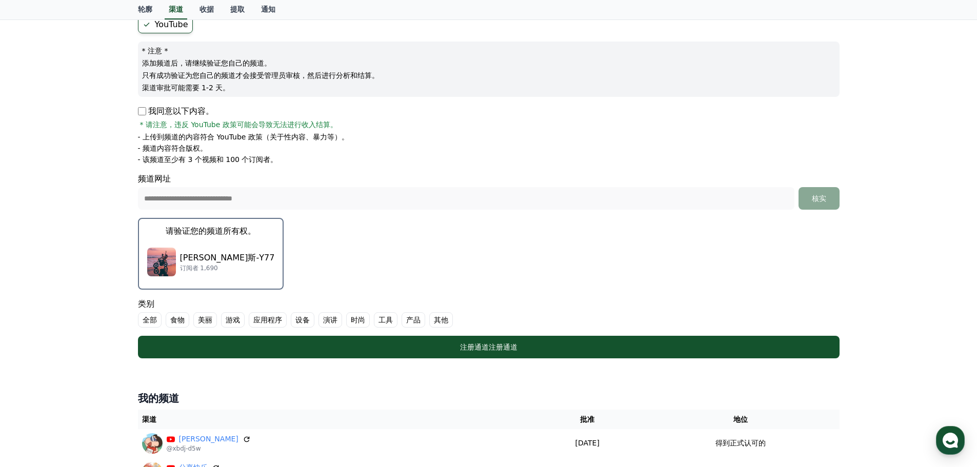
scroll to position [103, 0]
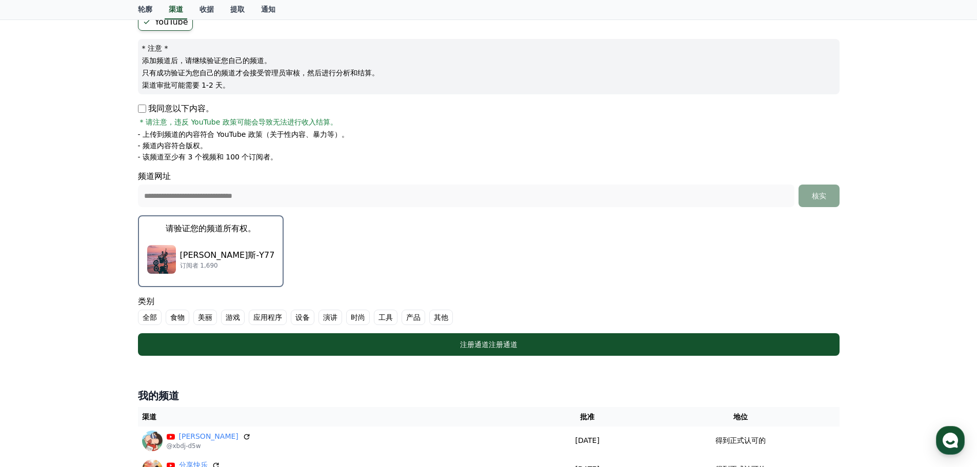
click at [141, 315] on label "全部" at bounding box center [150, 317] width 24 height 15
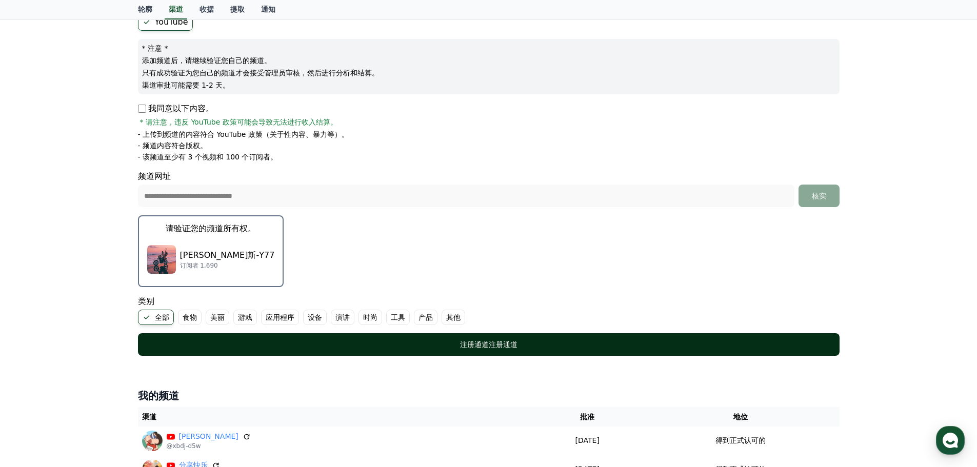
click at [263, 343] on div "注册通道 注册通道" at bounding box center [488, 345] width 661 height 10
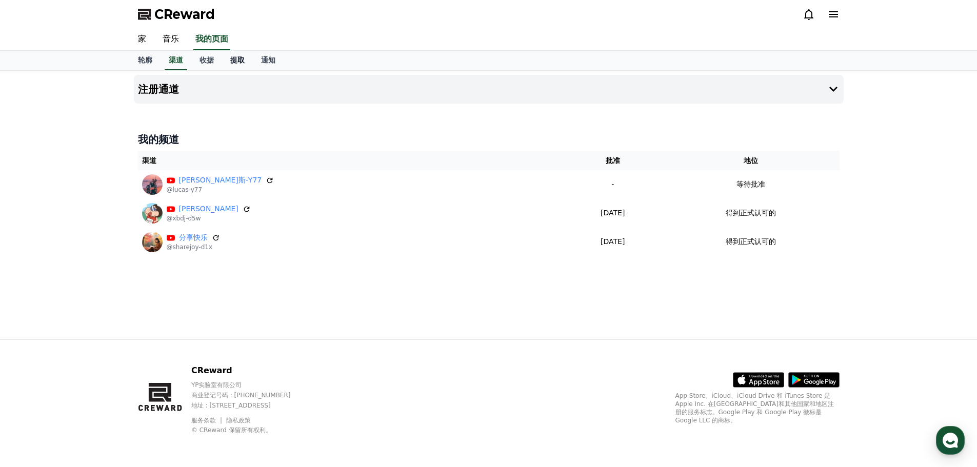
click at [242, 63] on font "提取" at bounding box center [237, 60] width 14 height 8
click at [170, 37] on font "音乐" at bounding box center [171, 39] width 16 height 10
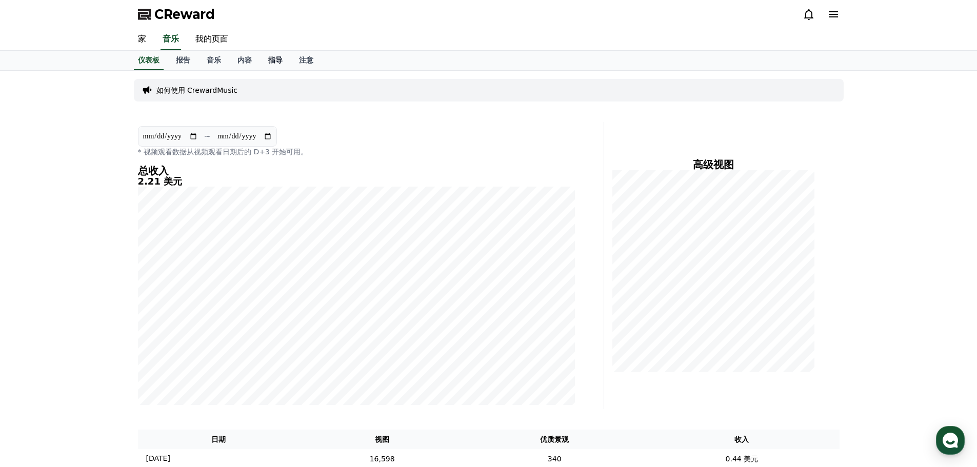
click at [279, 58] on font "指导" at bounding box center [275, 60] width 14 height 8
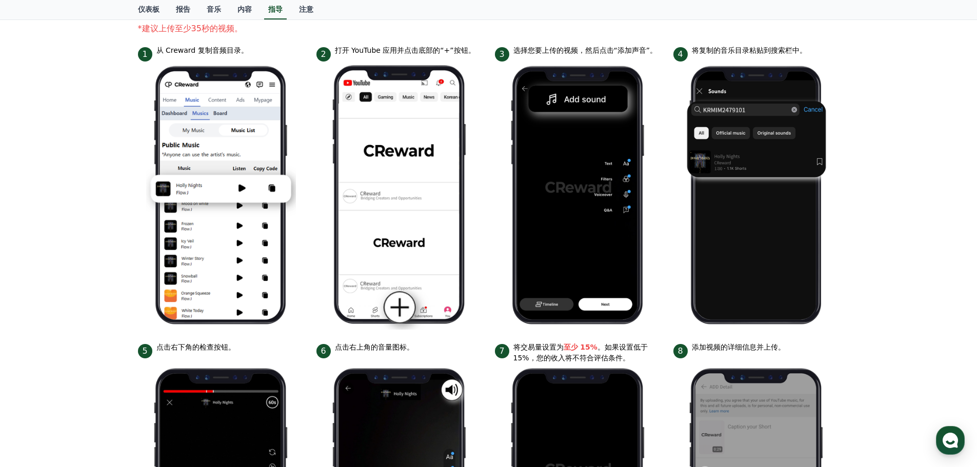
scroll to position [103, 0]
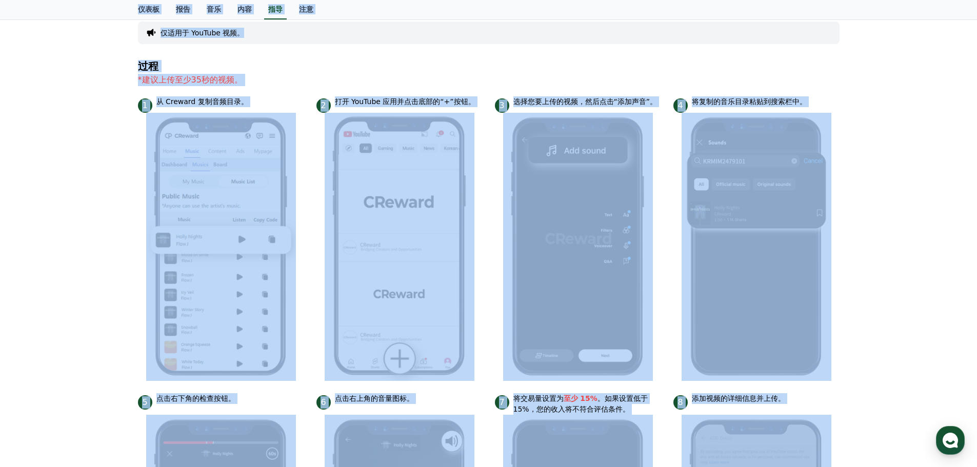
click at [118, 153] on div "iPhone 个人电脑 仅适用于 YouTube 视频。 过程 *建议上传至少35秒的视频。 1 从 Creward 复制音频目录。 2 打开 YouTube…" at bounding box center [488, 329] width 977 height 723
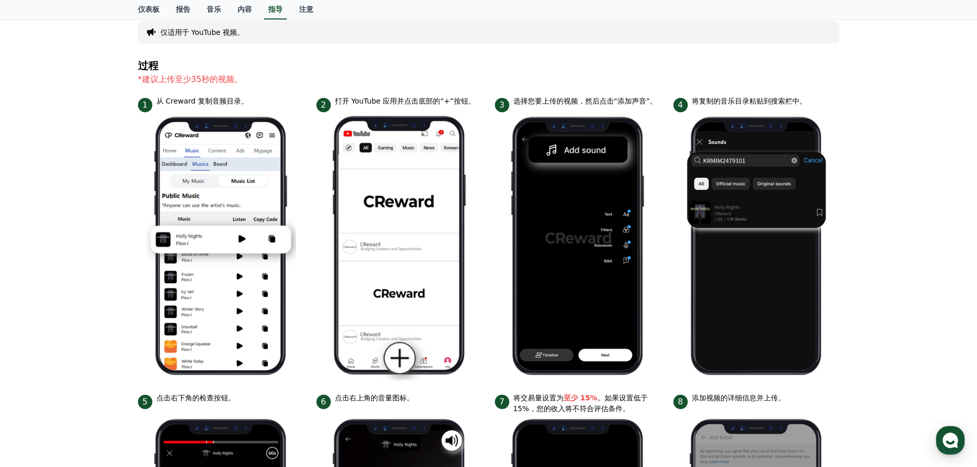
scroll to position [0, 0]
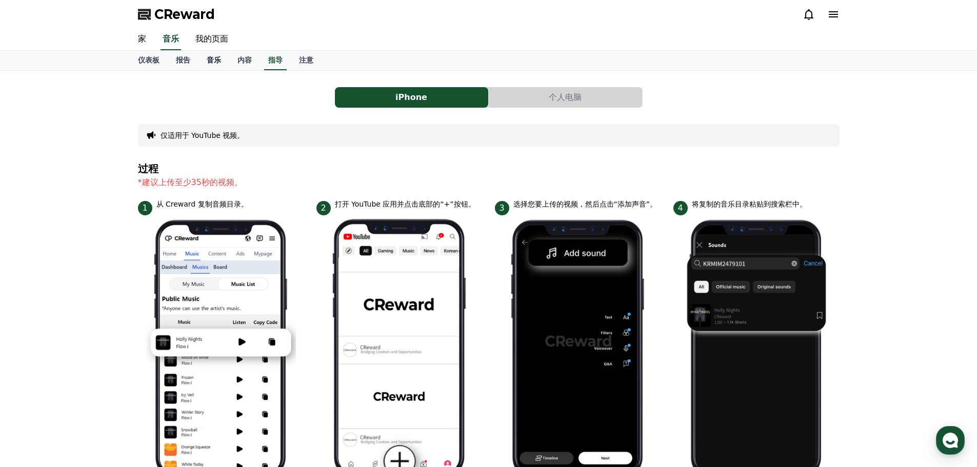
click at [212, 63] on font "音乐" at bounding box center [214, 60] width 14 height 8
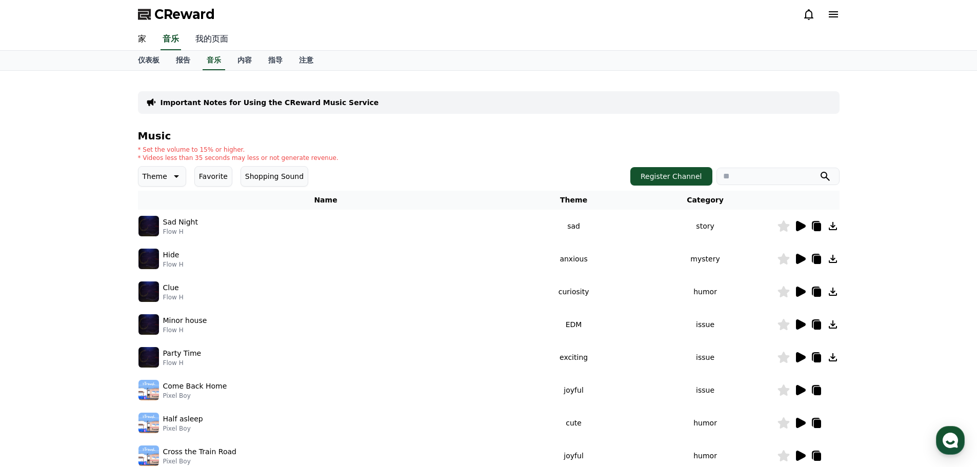
click at [208, 37] on font "我的页面" at bounding box center [211, 39] width 33 height 10
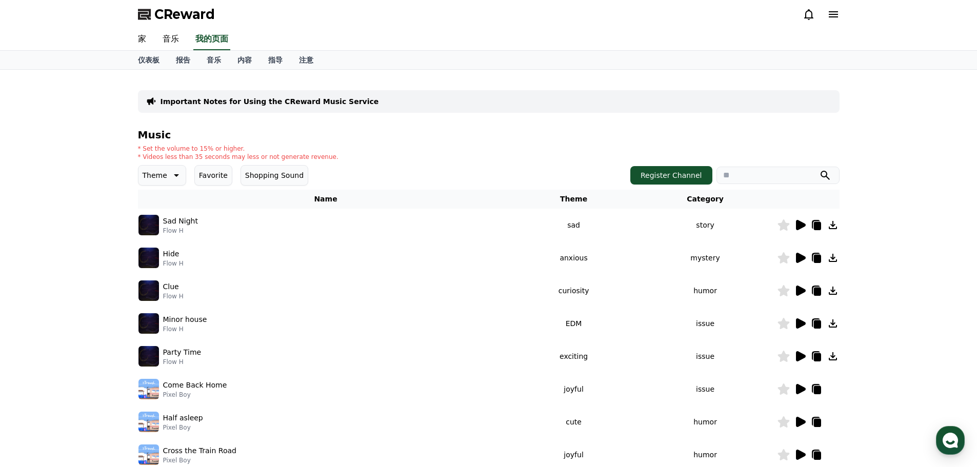
select select "**********"
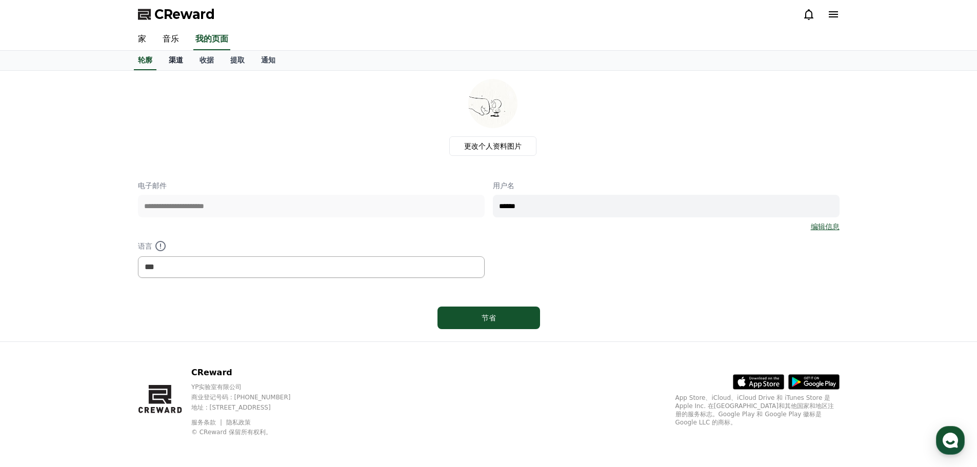
click at [177, 62] on font "渠道" at bounding box center [176, 60] width 14 height 8
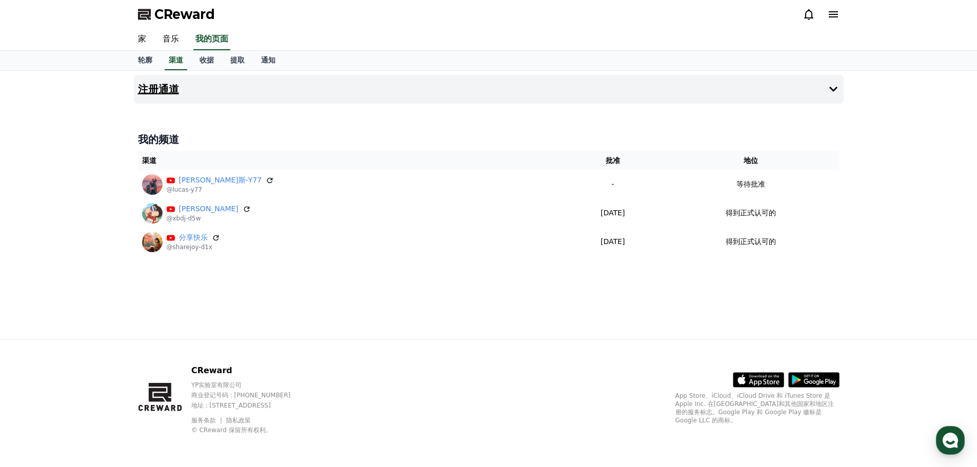
click at [833, 86] on icon at bounding box center [833, 89] width 12 height 12
click at [174, 43] on font "音乐" at bounding box center [171, 39] width 16 height 10
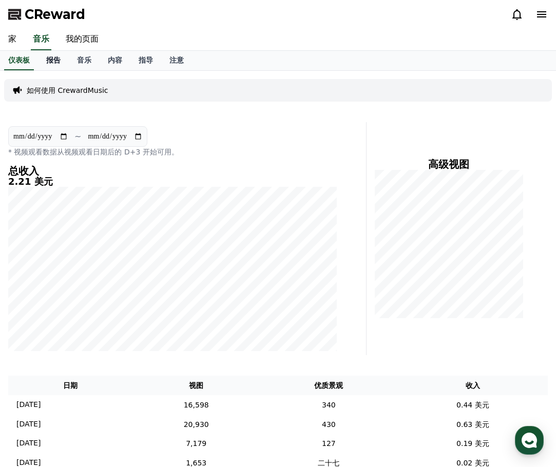
click at [61, 61] on link "报告" at bounding box center [53, 60] width 31 height 19
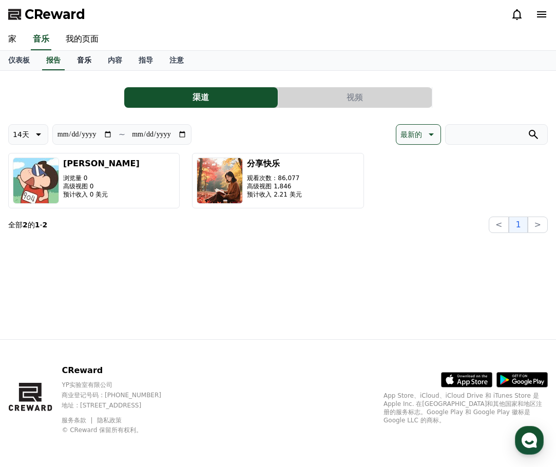
click at [85, 56] on font "音乐" at bounding box center [84, 60] width 14 height 8
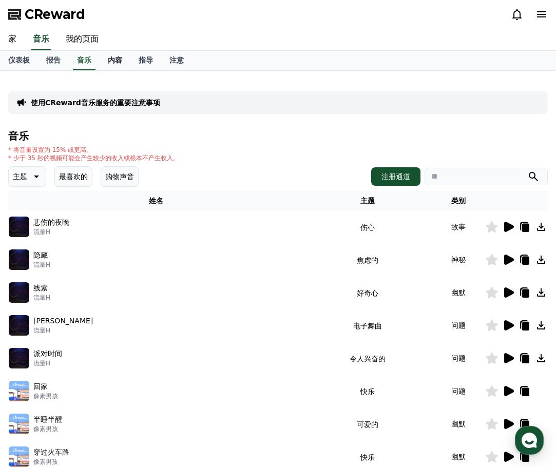
click at [110, 63] on font "内容" at bounding box center [115, 60] width 14 height 8
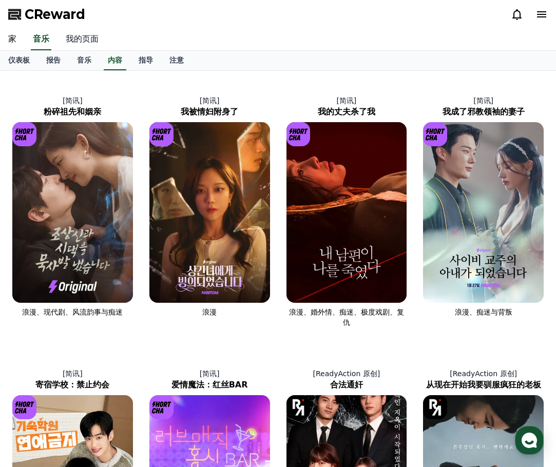
click at [75, 38] on font "我的页面" at bounding box center [82, 39] width 33 height 10
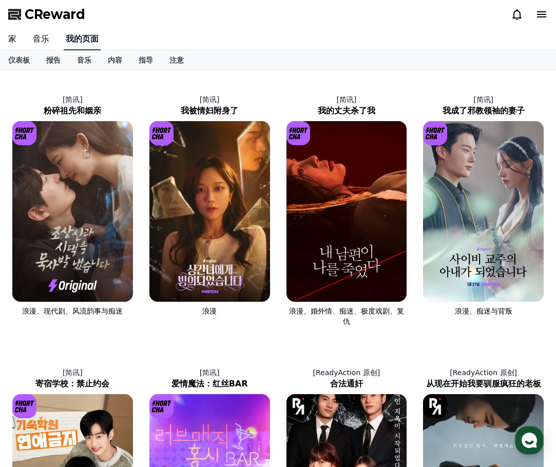
select select "**********"
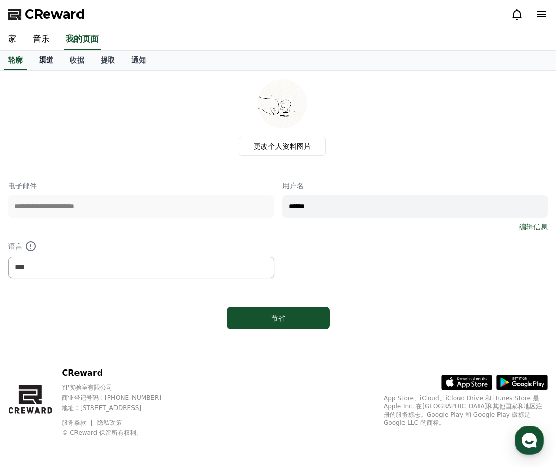
click at [49, 63] on font "渠道" at bounding box center [46, 60] width 14 height 8
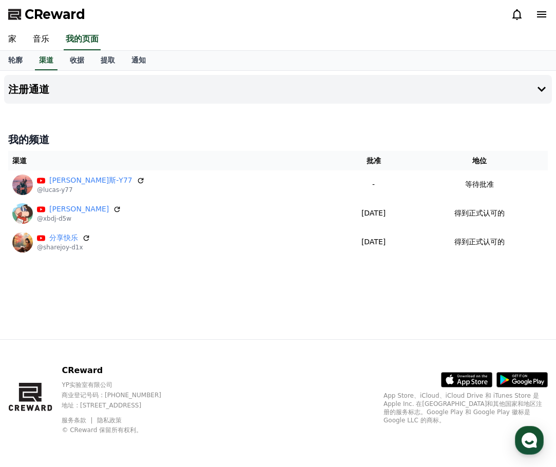
click at [154, 294] on div "注册通道 我的频道 渠道 批准 地位 卢卡斯-Y77 @lucas-y77 - 等待批准 西布杰 @xbdj-d5w 2025年9月5日 09-05 得到正式…" at bounding box center [278, 205] width 556 height 268
click at [417, 275] on div "注册通道 我的频道 渠道 批准 地位 卢卡斯-Y77 @lucas-y77 - 等待批准 西布杰 @xbdj-d5w 2025年9月5日 09-05 得到正式…" at bounding box center [278, 205] width 556 height 268
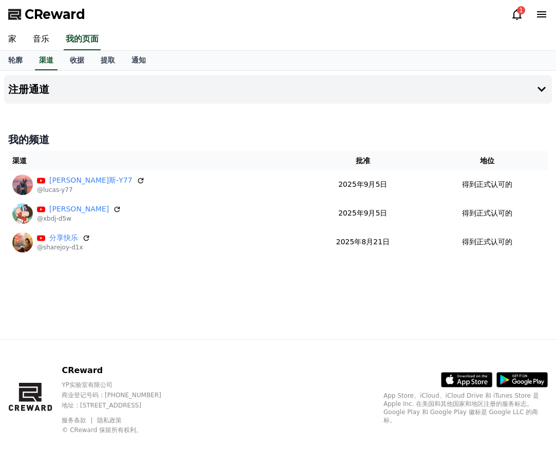
click at [135, 316] on div "注册通道 我的频道 渠道 批准 地位 [PERSON_NAME]斯-Y77 @[PERSON_NAME]-y77 [DATE] 09-05 得到正式认可的 西…" at bounding box center [278, 205] width 556 height 268
click at [514, 16] on icon at bounding box center [516, 14] width 9 height 11
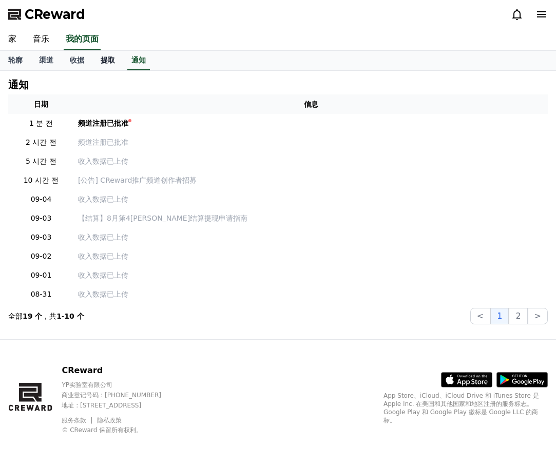
click at [113, 63] on font "提取" at bounding box center [108, 60] width 14 height 8
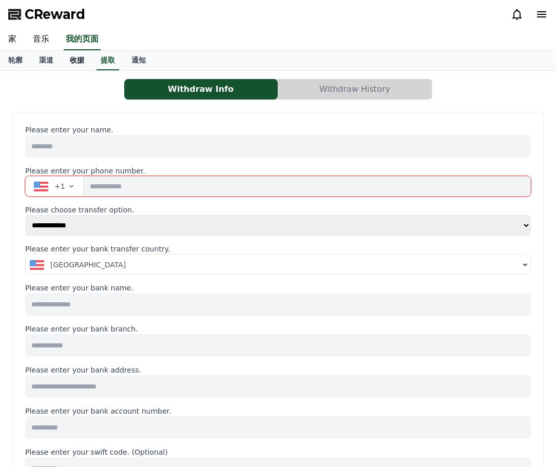
select select
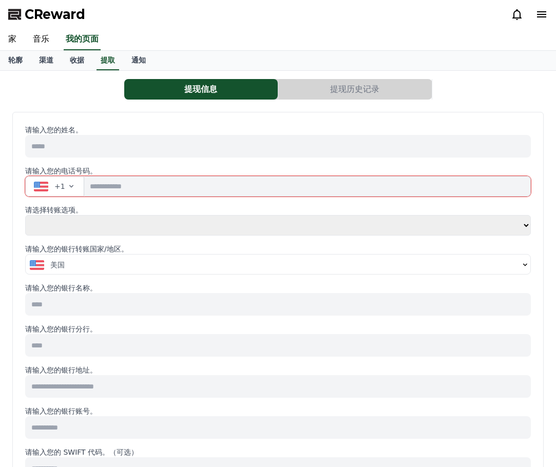
click at [314, 90] on button "提现历史记录" at bounding box center [354, 89] width 153 height 21
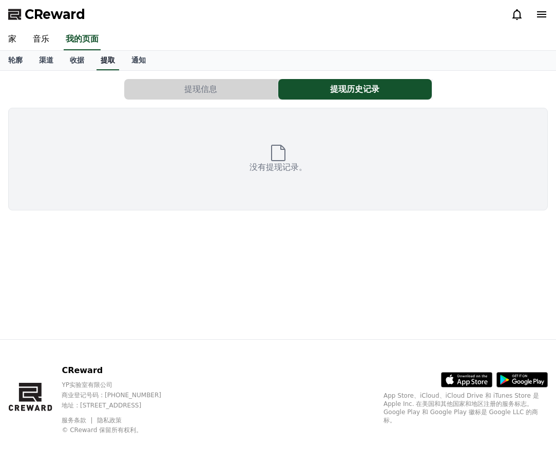
click at [107, 61] on font "提取" at bounding box center [108, 60] width 14 height 8
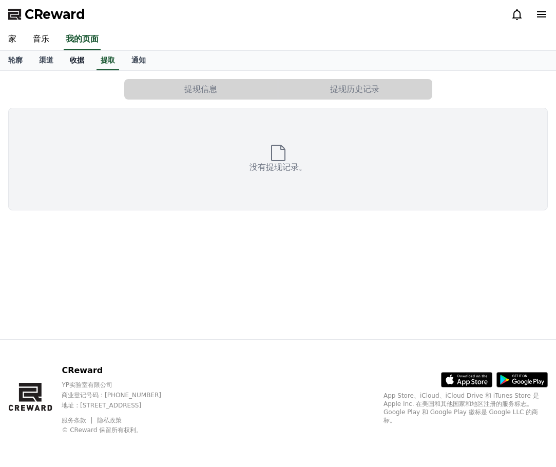
click at [78, 62] on font "收据" at bounding box center [77, 60] width 14 height 8
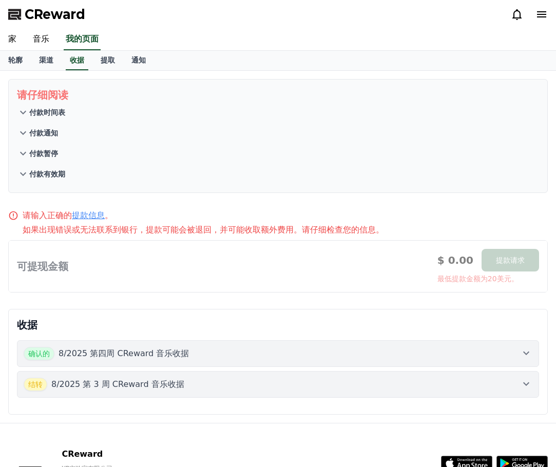
click at [25, 116] on icon at bounding box center [23, 112] width 12 height 12
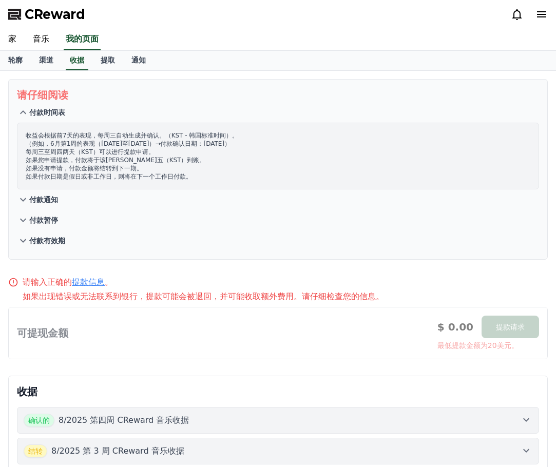
click at [26, 203] on icon at bounding box center [23, 199] width 12 height 12
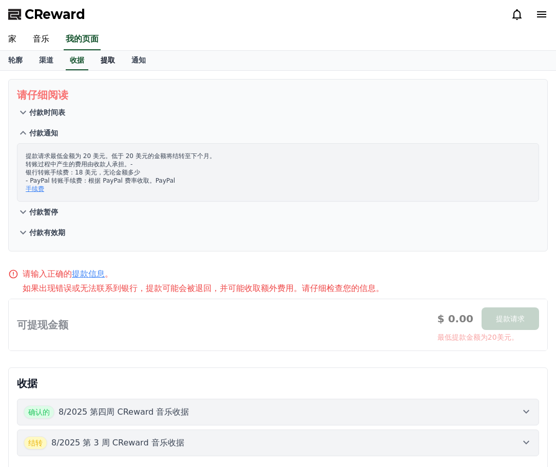
click at [104, 58] on font "提取" at bounding box center [108, 60] width 14 height 8
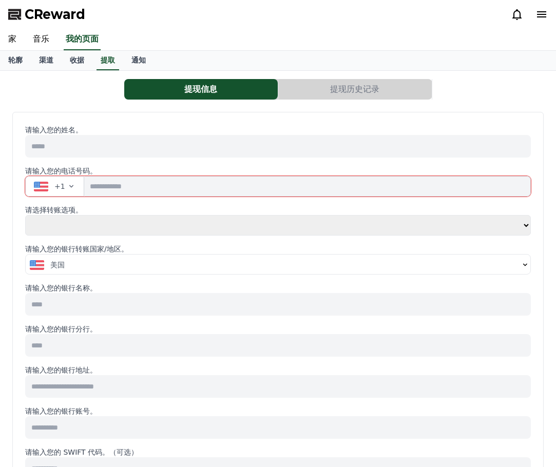
click at [523, 225] on select "**** **" at bounding box center [277, 225] width 505 height 21
select select "**********"
click at [25, 215] on select "**** **" at bounding box center [277, 225] width 505 height 21
click at [522, 227] on select "**** **" at bounding box center [277, 225] width 505 height 21
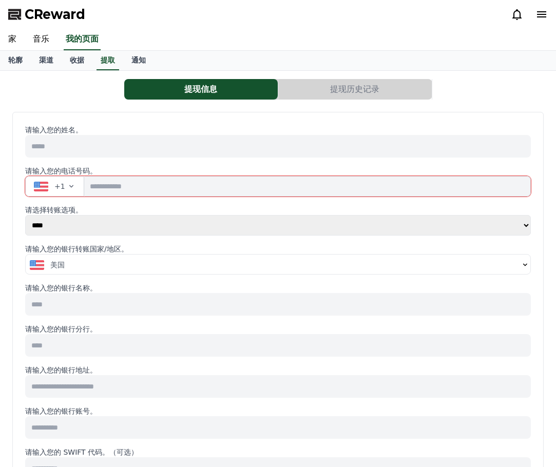
click at [523, 228] on select "**** **" at bounding box center [277, 225] width 505 height 21
click at [175, 22] on div "CReward" at bounding box center [278, 14] width 556 height 29
click at [43, 35] on font "音乐" at bounding box center [41, 39] width 16 height 10
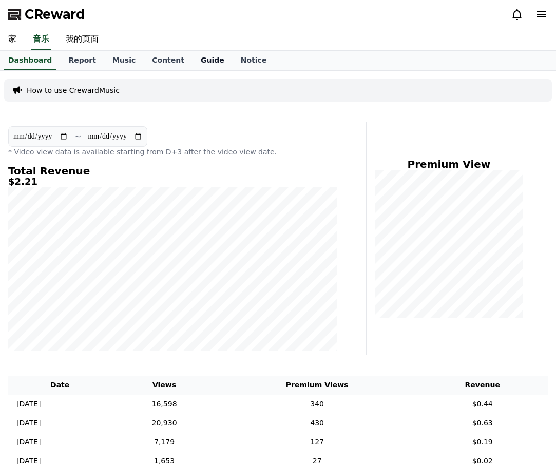
click at [199, 61] on link "Guide" at bounding box center [212, 60] width 40 height 19
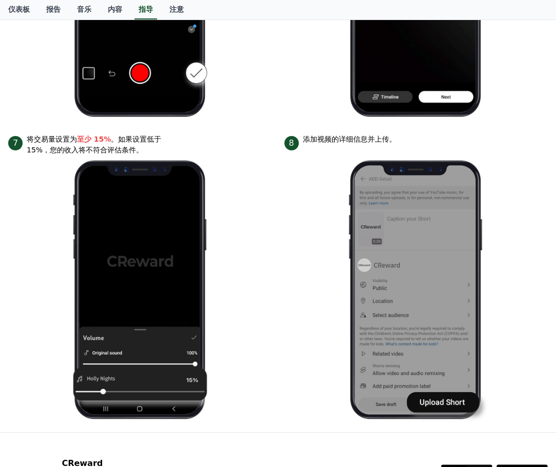
scroll to position [975, 0]
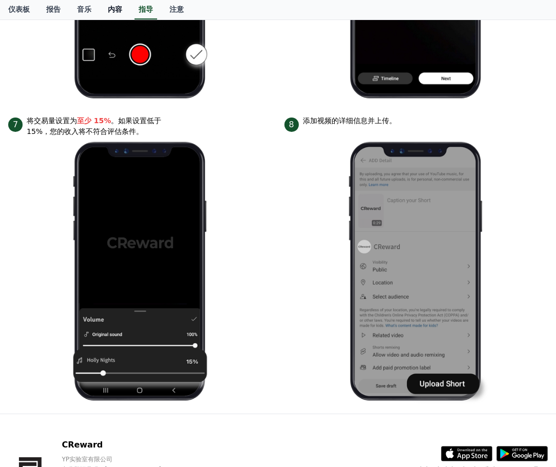
click at [114, 11] on font "内容" at bounding box center [115, 9] width 14 height 8
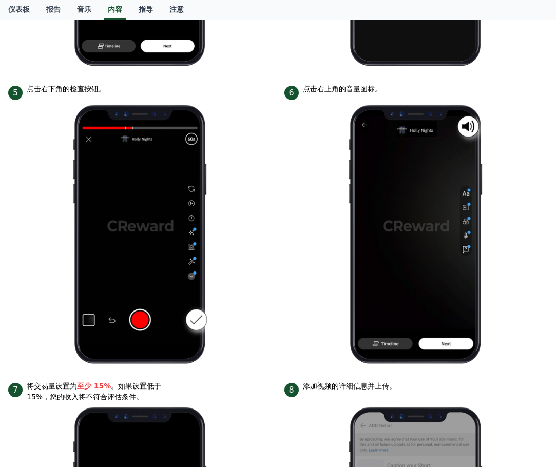
scroll to position [564, 0]
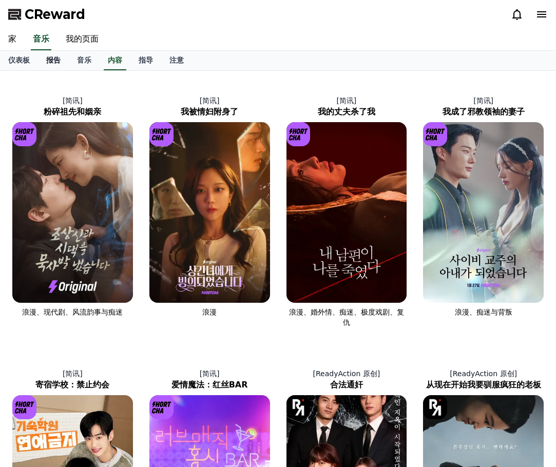
click at [59, 57] on font "报告" at bounding box center [53, 60] width 14 height 8
